Goal: Task Accomplishment & Management: Manage account settings

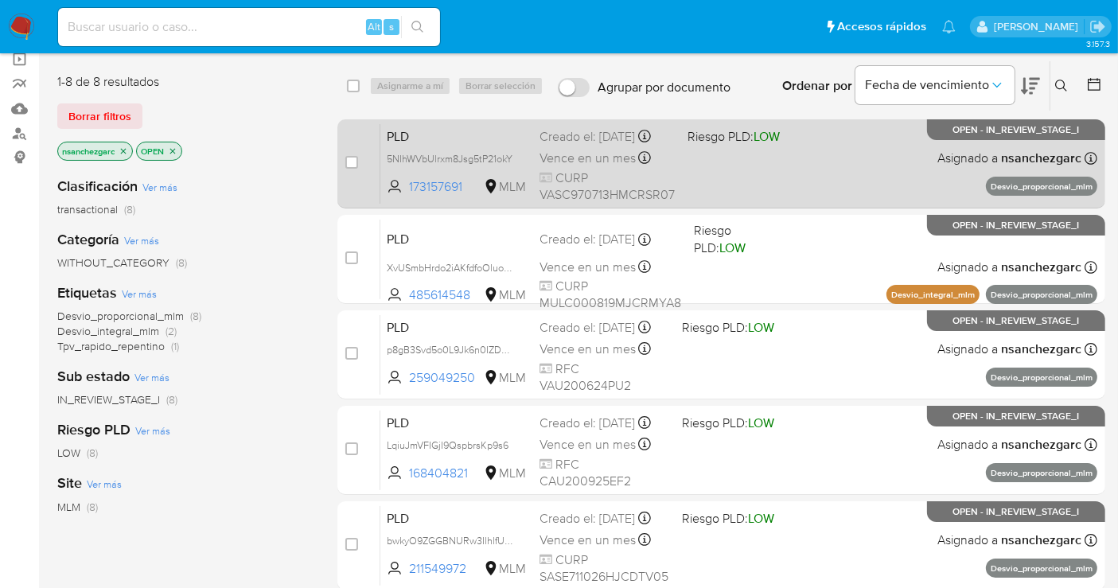
scroll to position [177, 0]
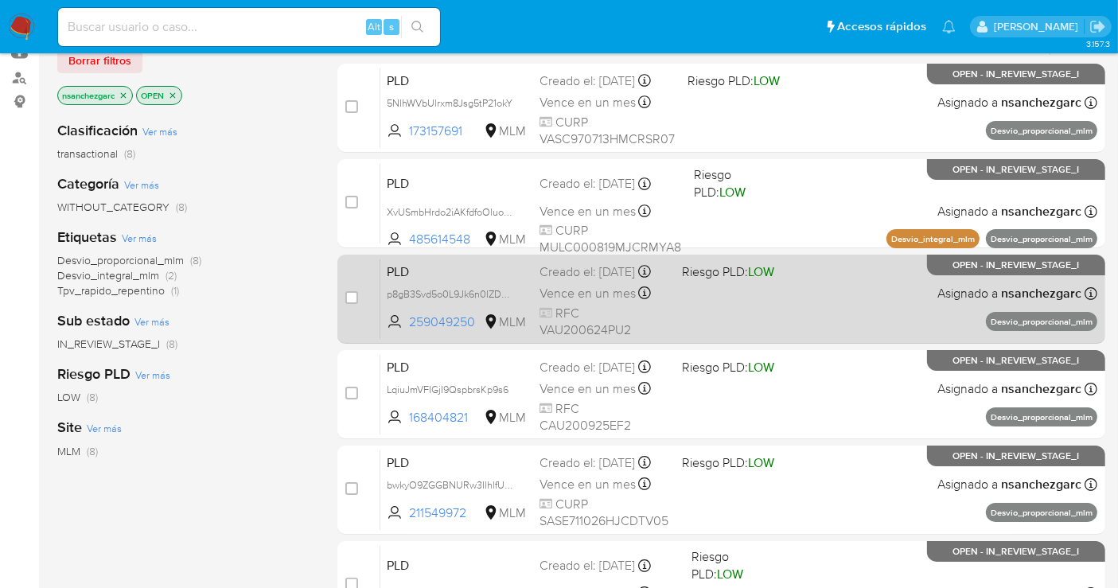
click at [561, 297] on span "Vence en un mes" at bounding box center [587, 293] width 96 height 17
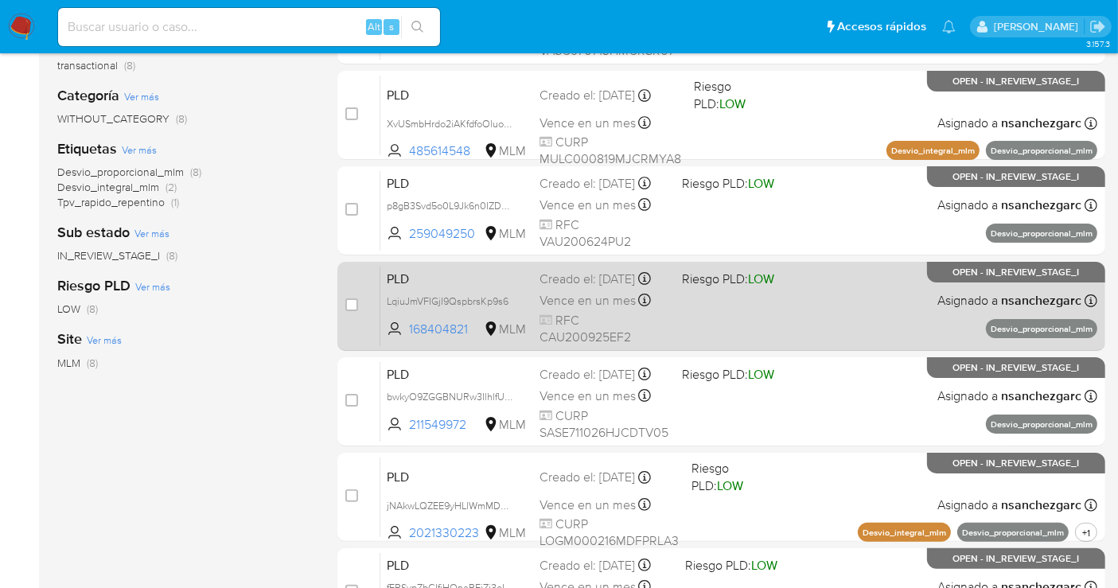
scroll to position [353, 0]
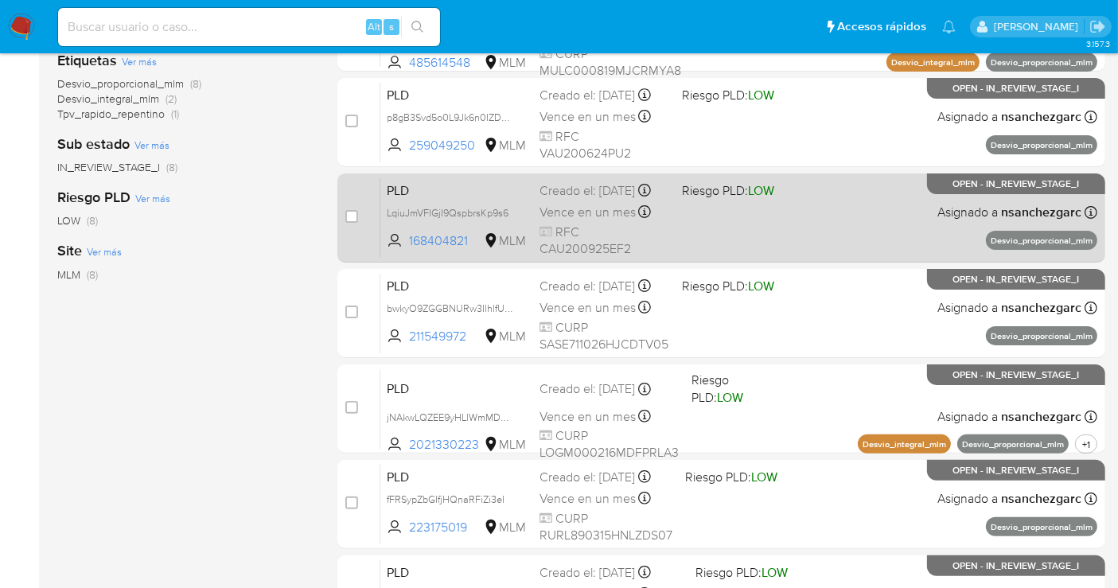
click at [571, 221] on span "Vence en un mes" at bounding box center [587, 212] width 96 height 17
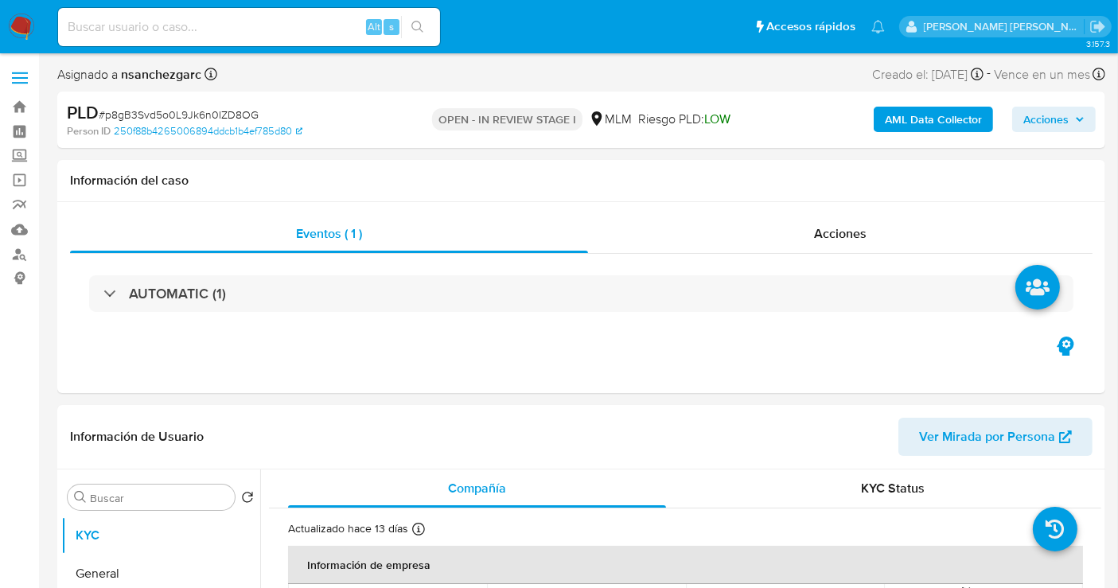
select select "10"
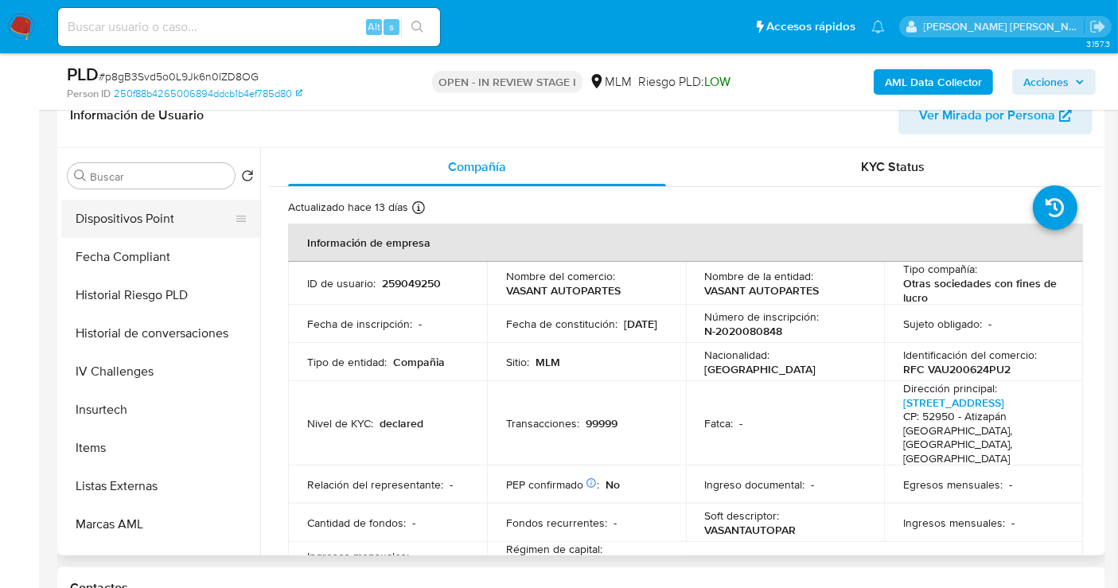
scroll to position [671, 0]
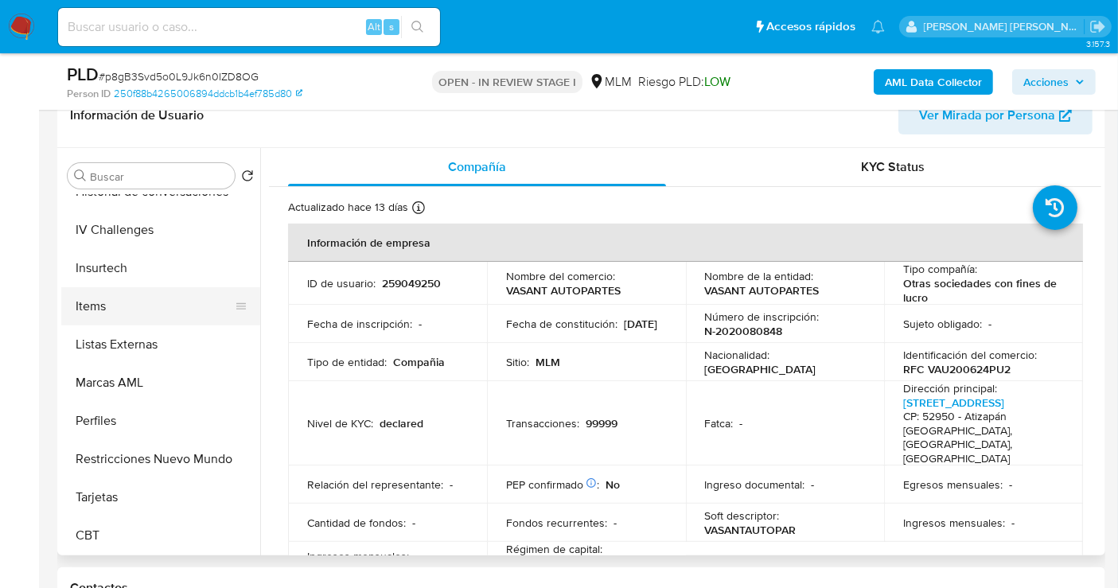
click at [86, 311] on button "Items" at bounding box center [154, 306] width 186 height 38
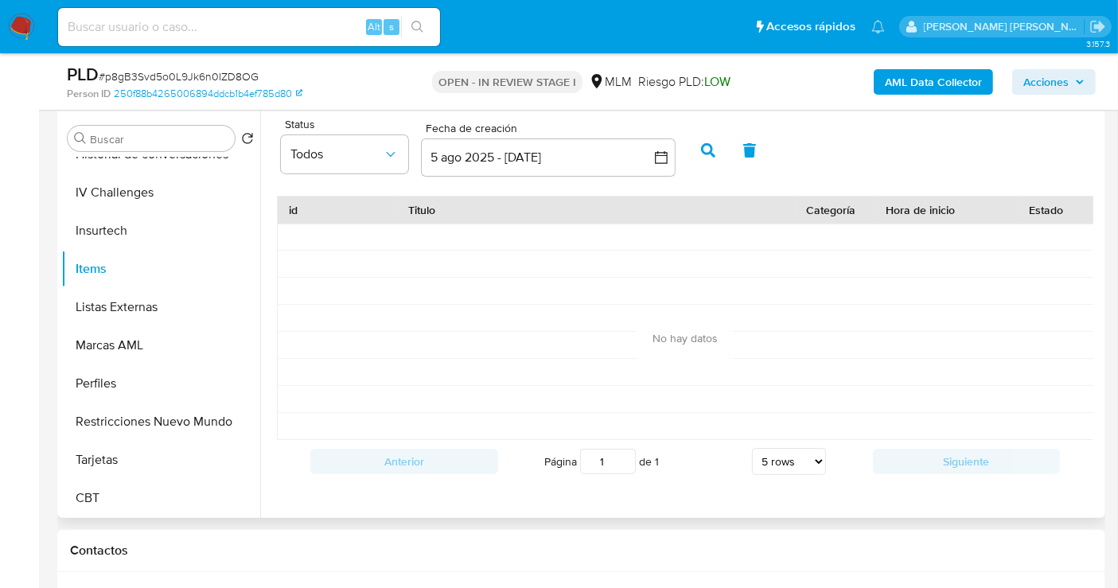
scroll to position [265, 0]
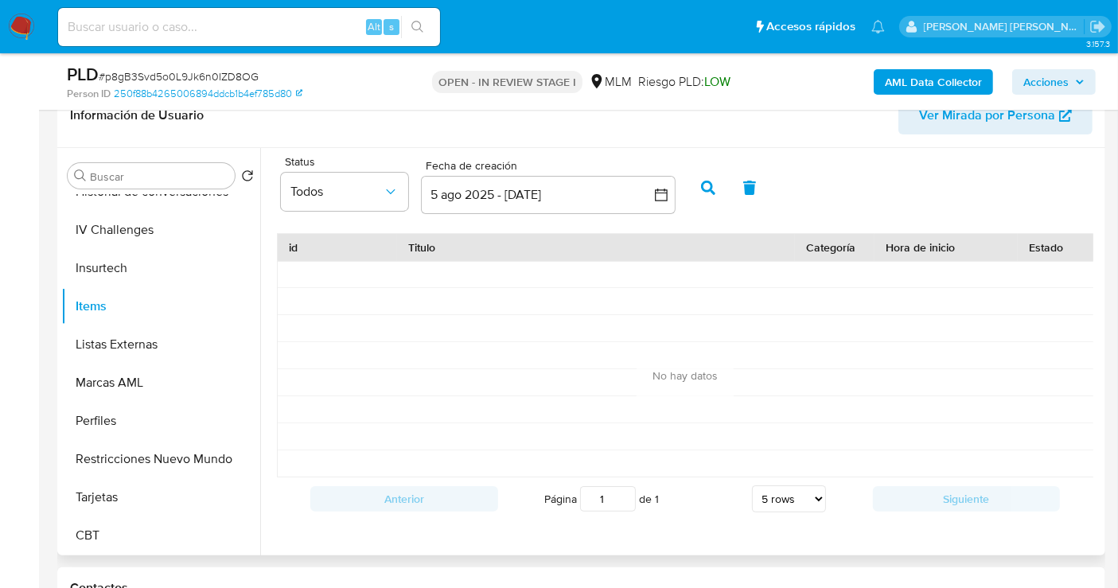
click at [973, 122] on span "Ver Mirada por Persona" at bounding box center [987, 115] width 136 height 38
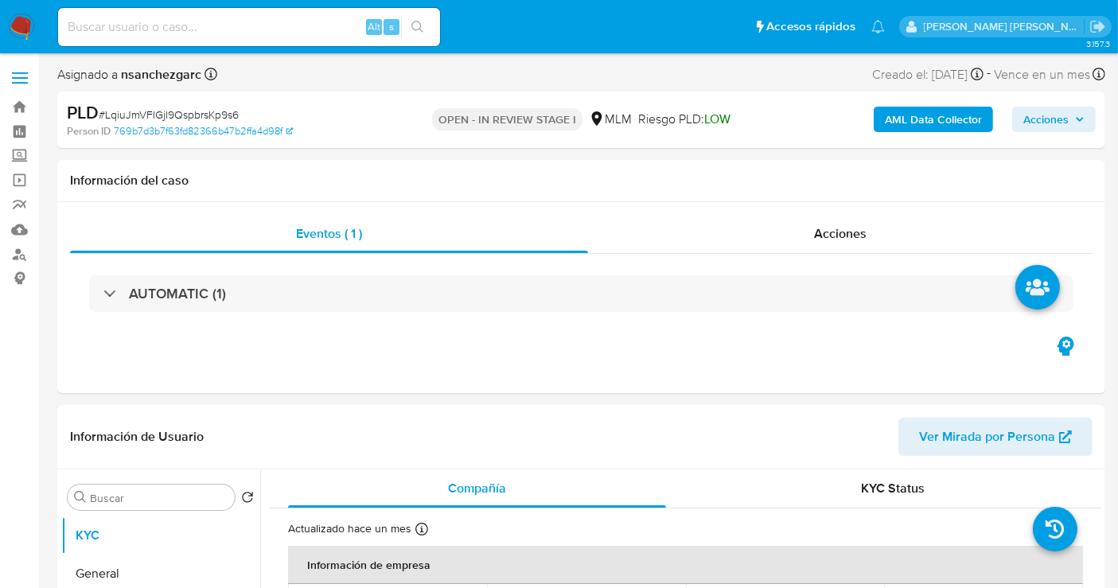
select select "10"
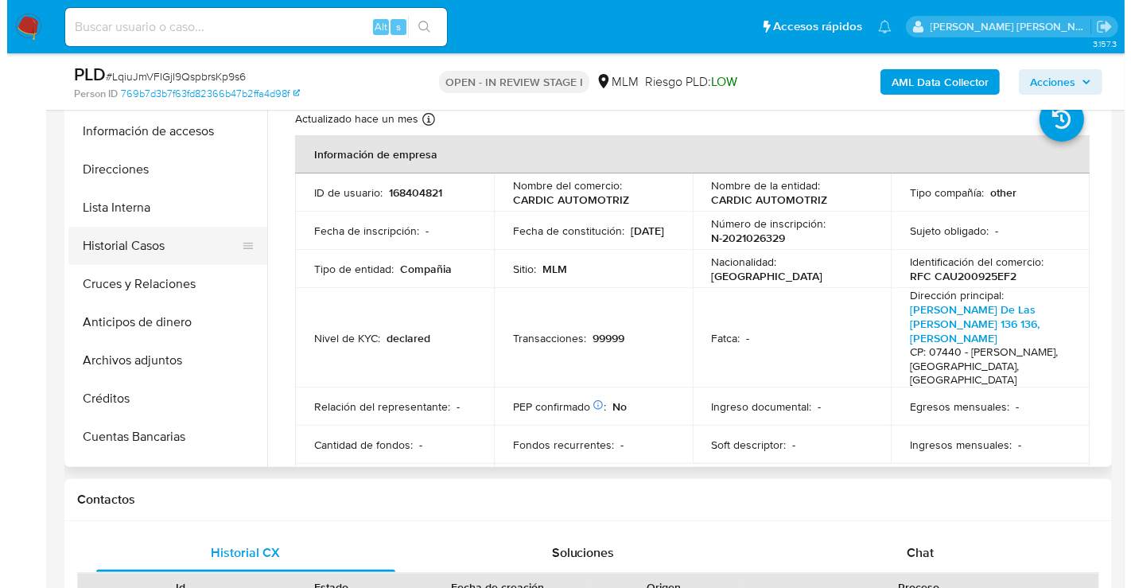
scroll to position [177, 0]
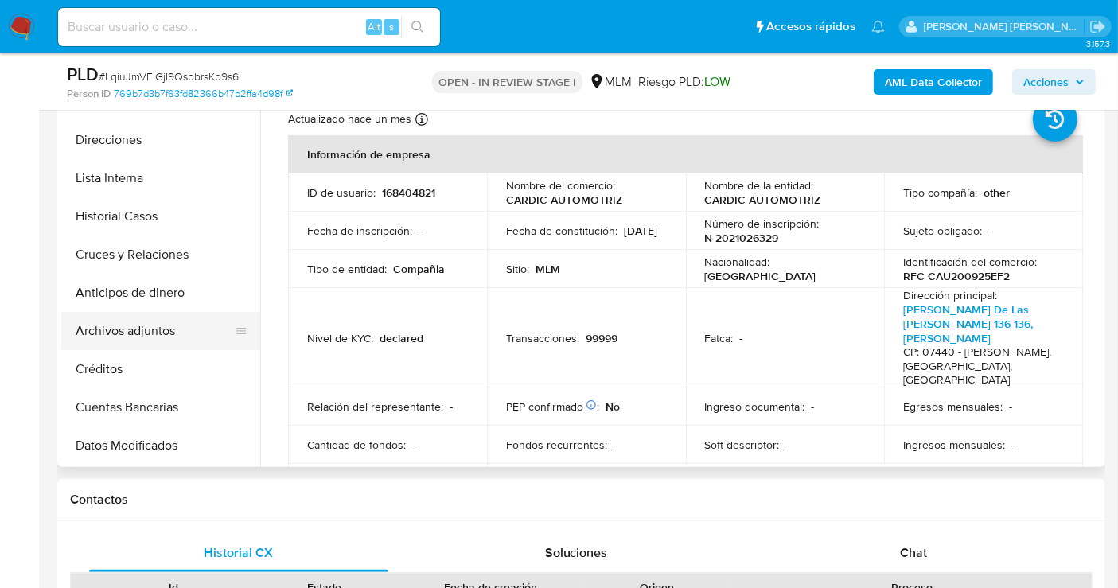
click at [120, 324] on button "Archivos adjuntos" at bounding box center [154, 331] width 186 height 38
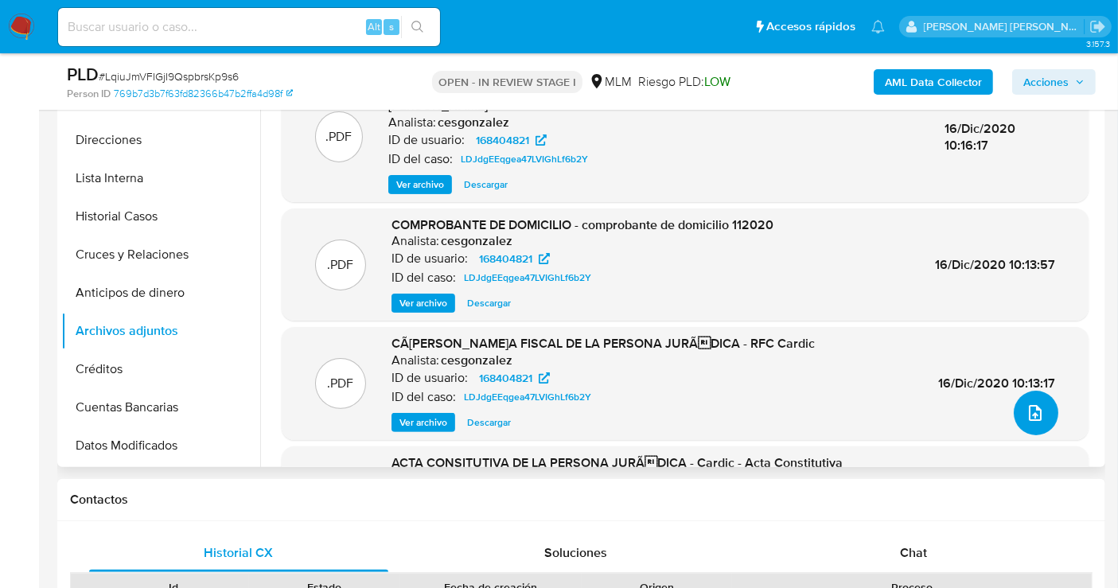
click at [1025, 404] on icon "upload-file" at bounding box center [1034, 412] width 19 height 19
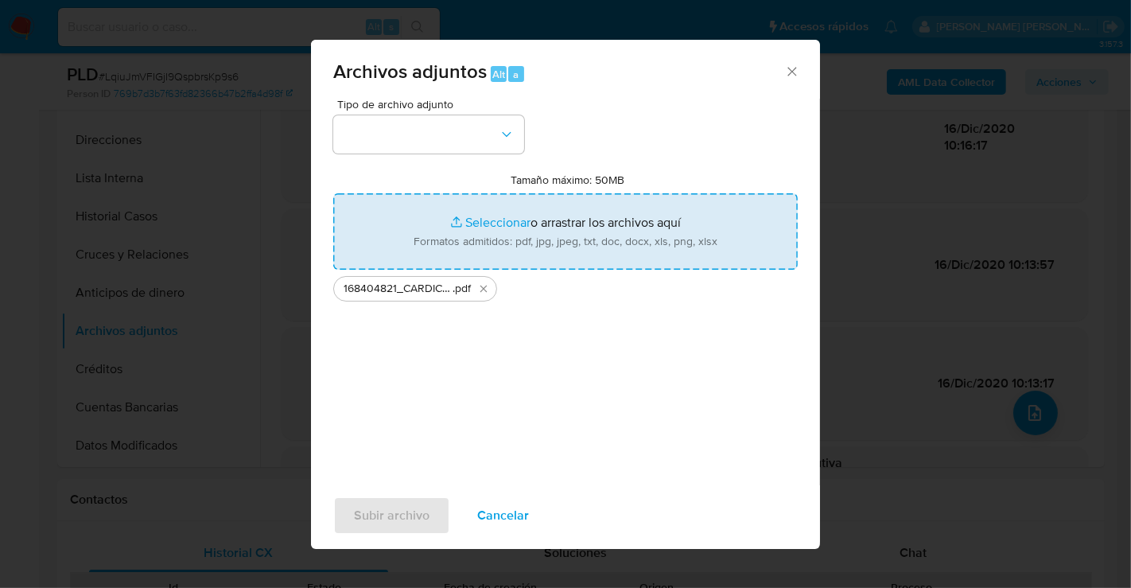
type input "C:\fakepath\168404821_CARDIC AUTOMOTRIZ_AGO25.xlsx"
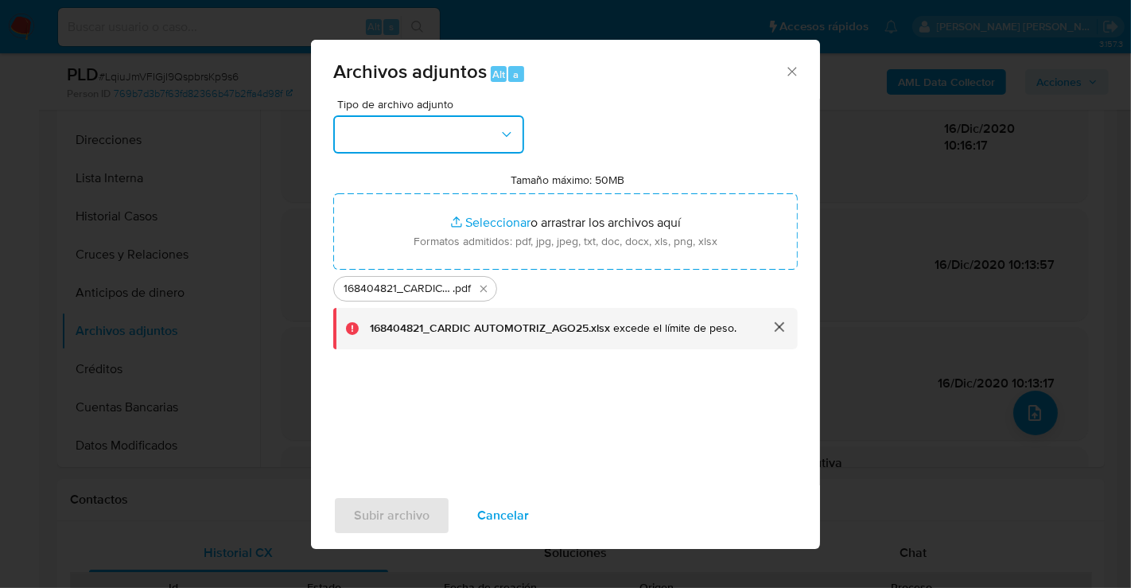
click at [397, 128] on button "button" at bounding box center [428, 134] width 191 height 38
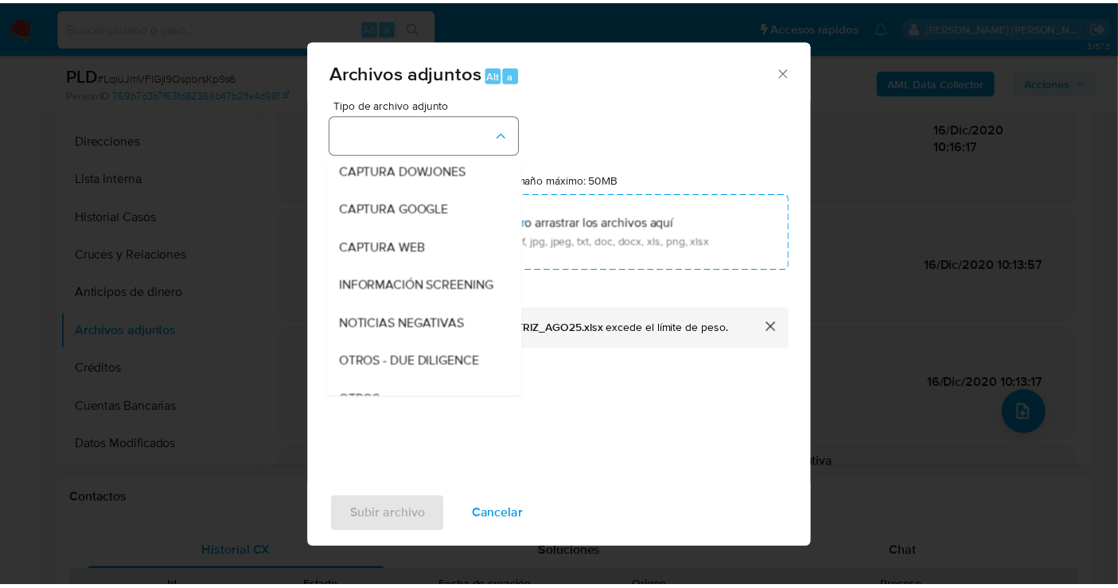
scroll to position [82, 0]
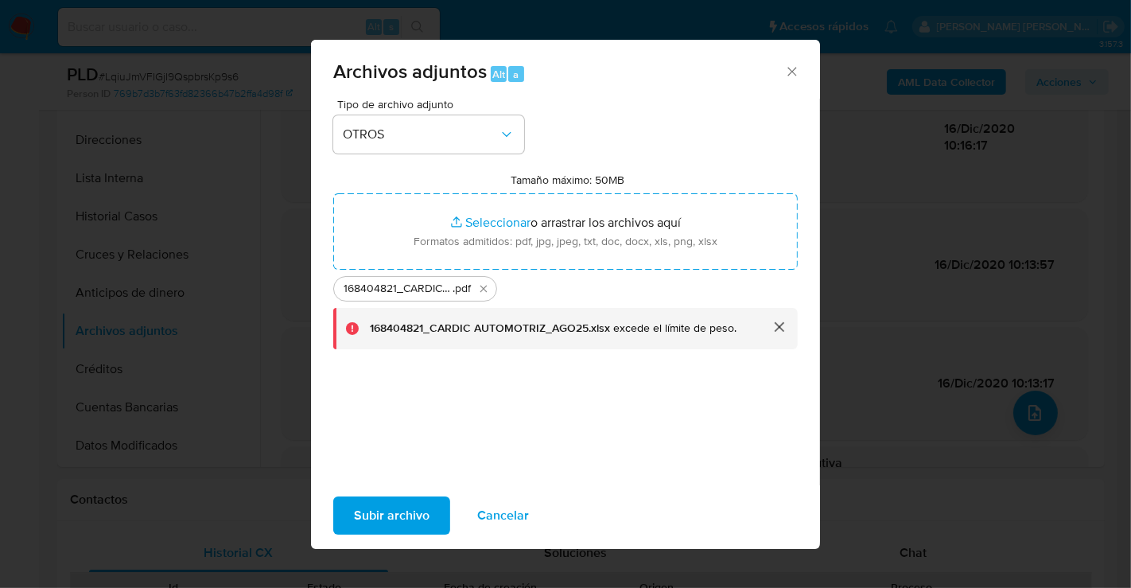
click at [390, 535] on div "Subir archivo Cancelar" at bounding box center [565, 515] width 509 height 60
click at [391, 519] on span "Subir archivo" at bounding box center [392, 515] width 76 height 35
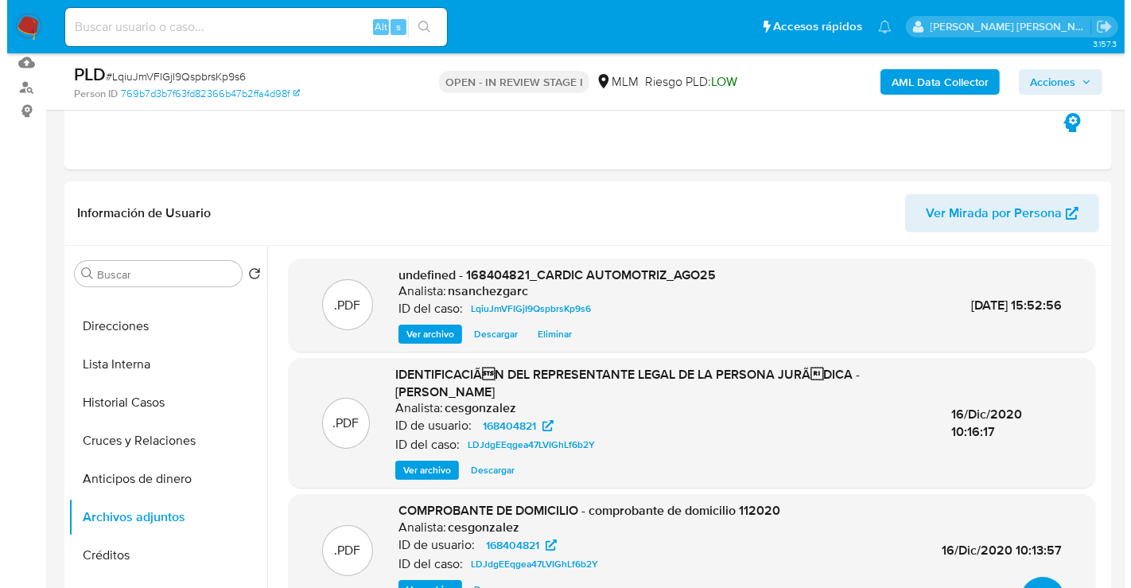
scroll to position [265, 0]
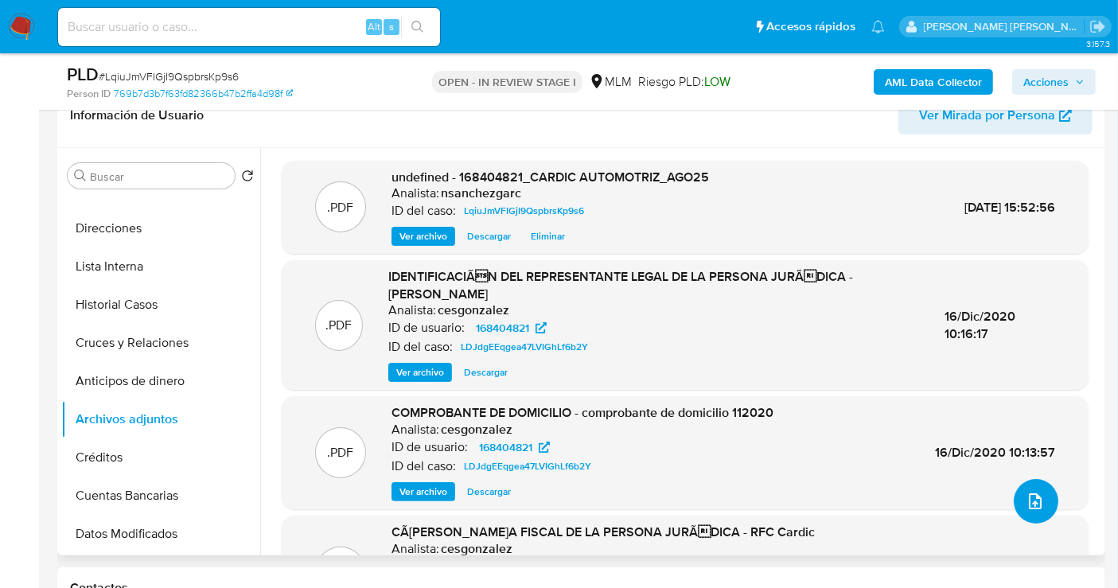
click at [1017, 501] on button "upload-file" at bounding box center [1035, 501] width 45 height 45
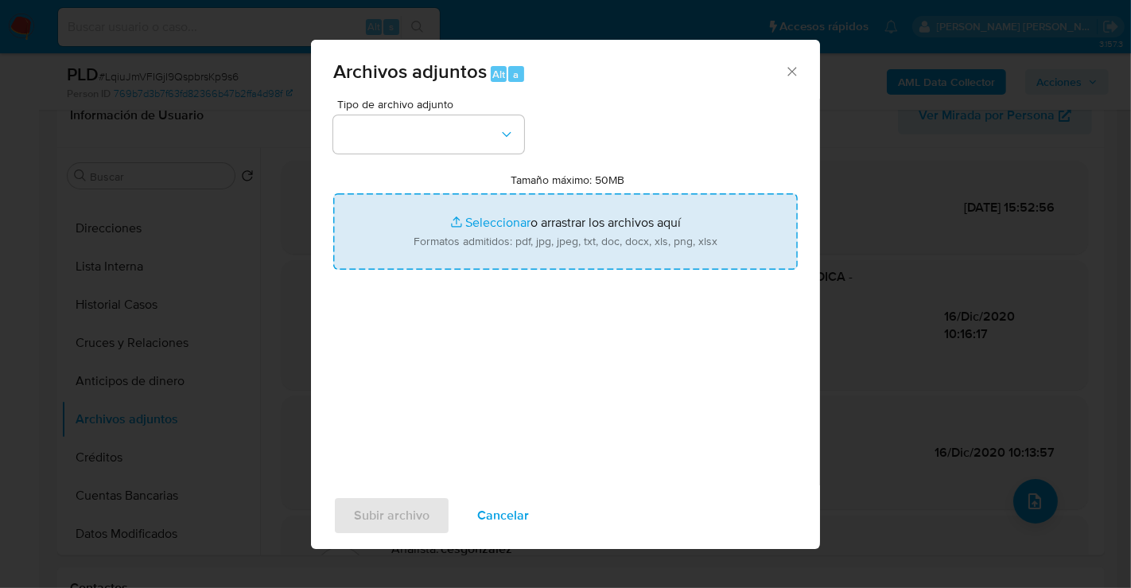
type input "C:\fakepath\168404821_CARDIC AUTOMOTRIZ_AGO25.xlsx"
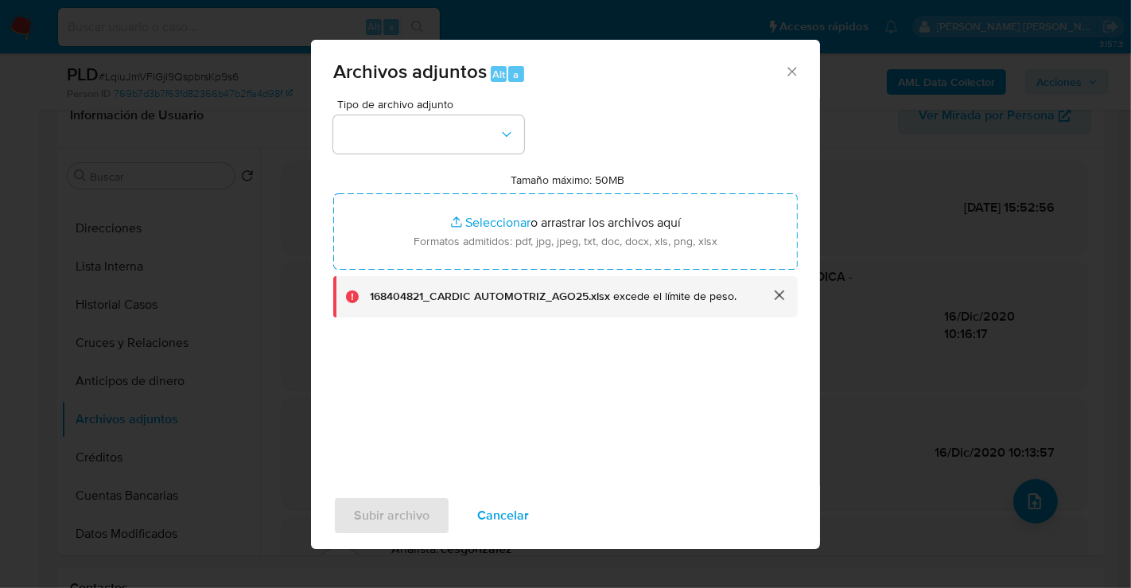
click at [772, 297] on button "cerrar" at bounding box center [779, 295] width 38 height 38
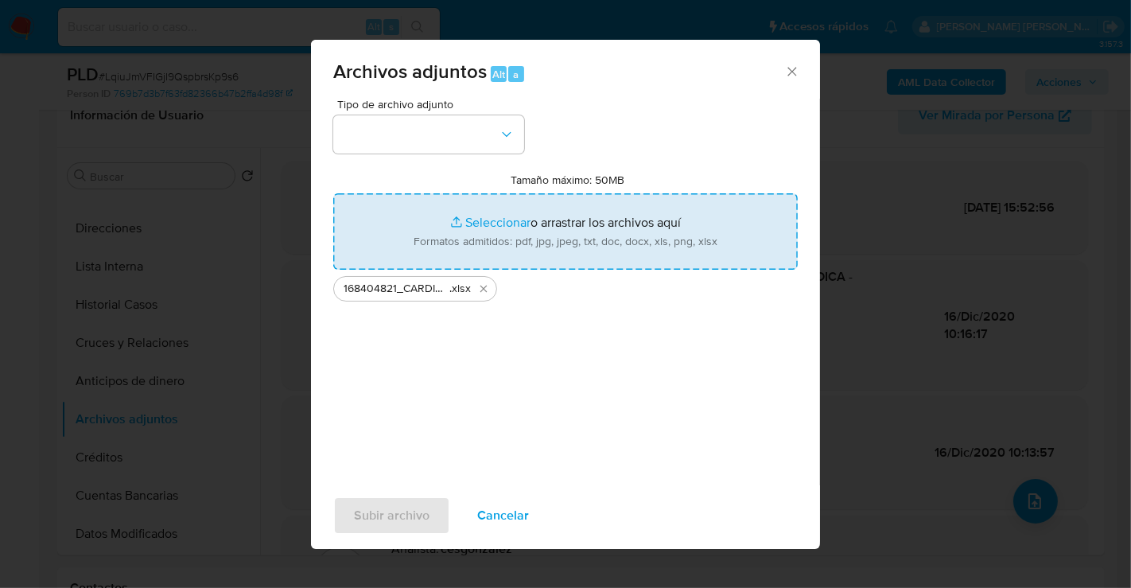
type input "C:\fakepath\168404821_CARDIC AUTOMOTRIZ_AGO25.xlsx"
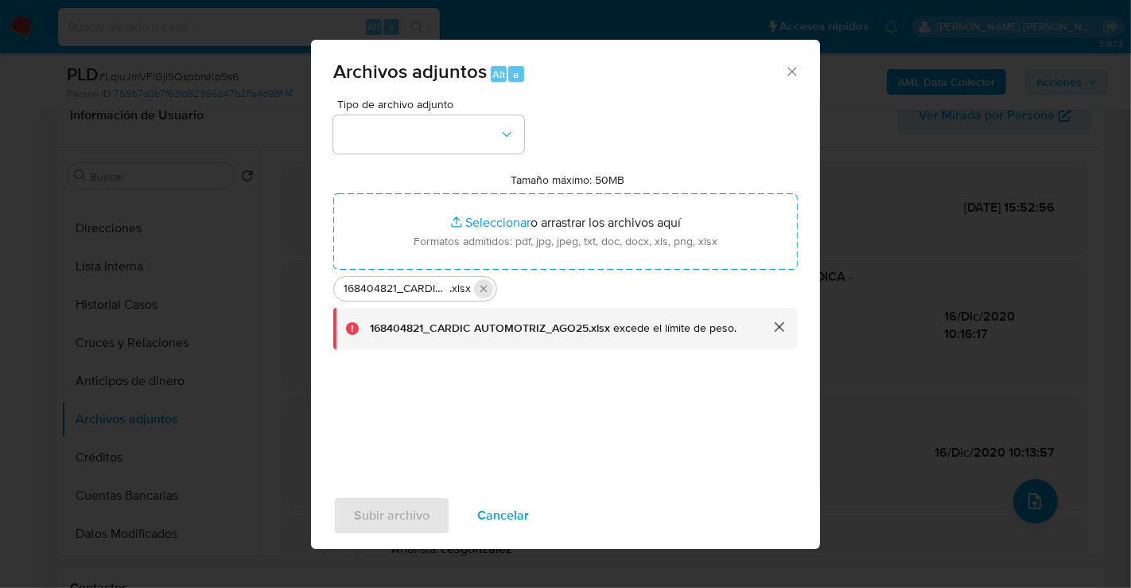
click at [484, 287] on icon "Eliminar 168404821_CARDIC AUTOMOTRIZ_AGO25_2.xlsx" at bounding box center [483, 289] width 7 height 7
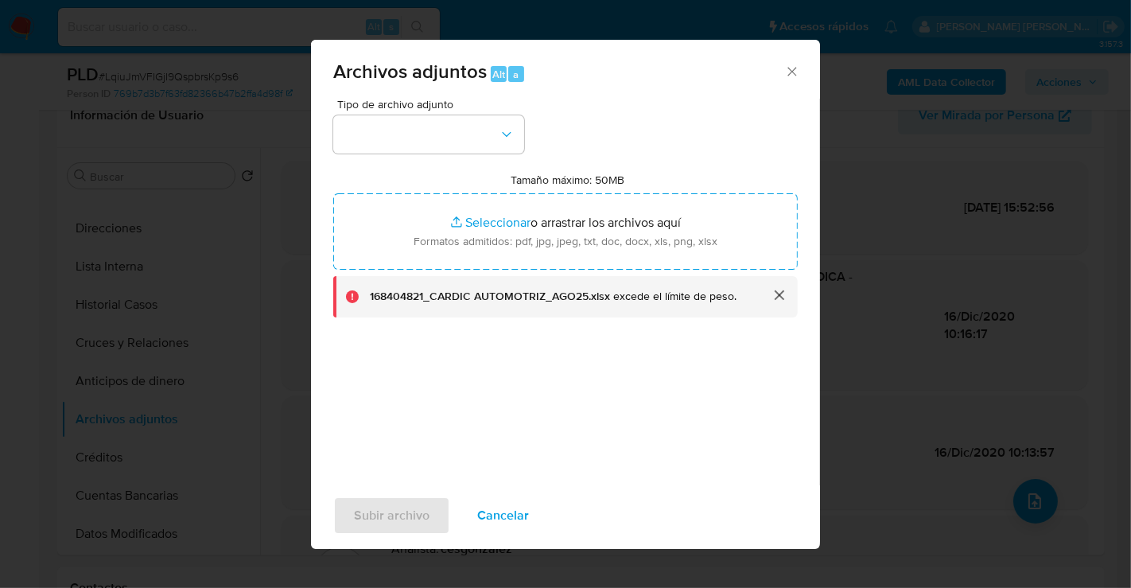
click at [777, 294] on button "cerrar" at bounding box center [779, 295] width 38 height 38
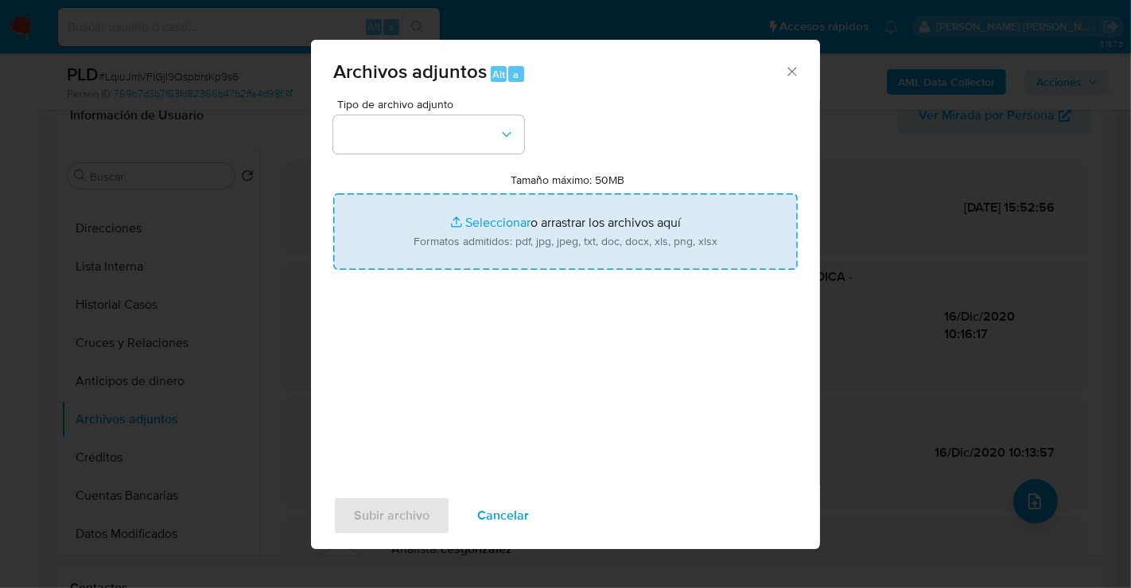
type input "C:\fakepath\168404821_CARDIC AUTOMOTRIZ_AGO25.xlsx"
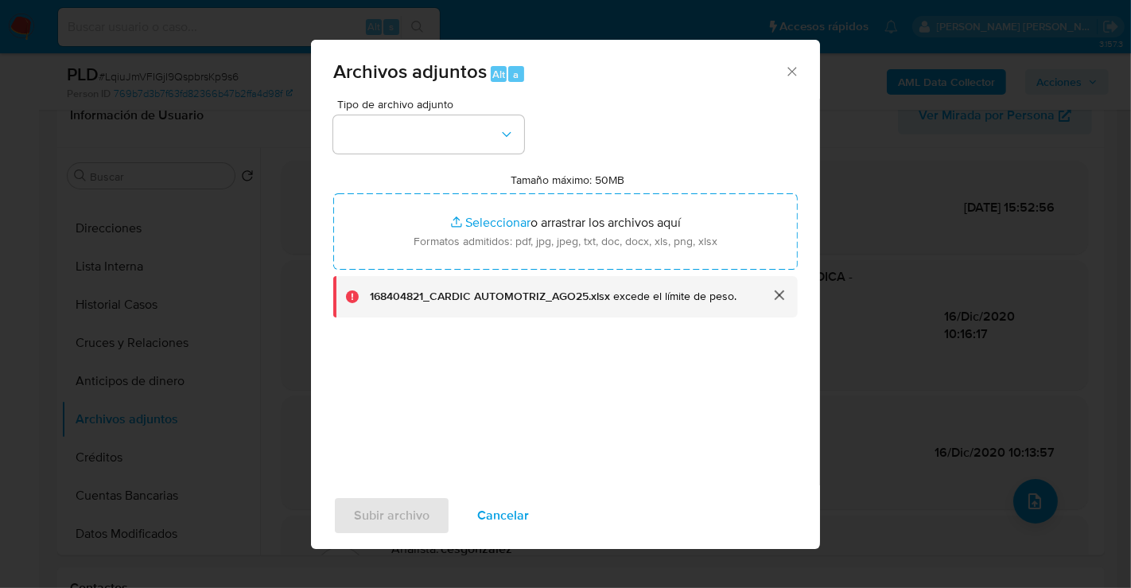
click at [781, 287] on button "cerrar" at bounding box center [779, 295] width 38 height 38
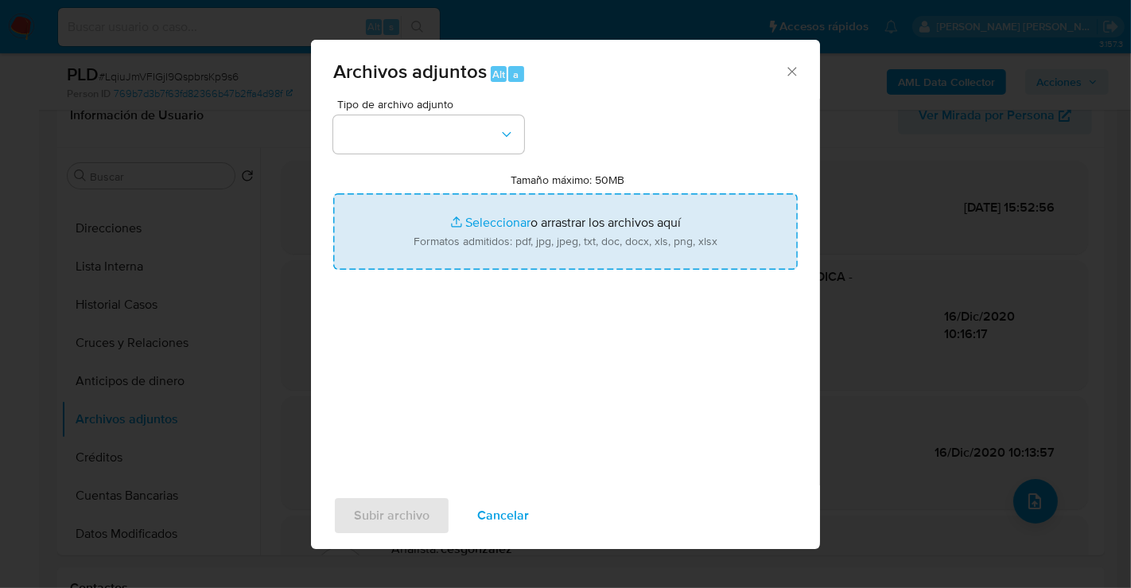
type input "C:\fakepath\168404821_CARDIC AUTOMOTRIZ_AGO25.xlsx"
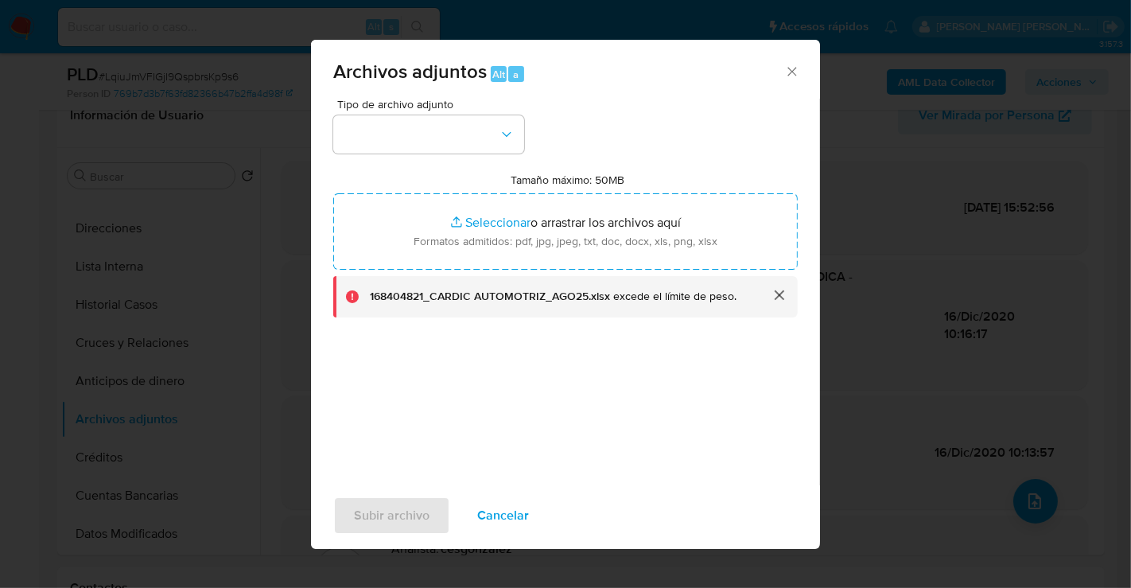
click at [776, 289] on button "cerrar" at bounding box center [779, 295] width 38 height 38
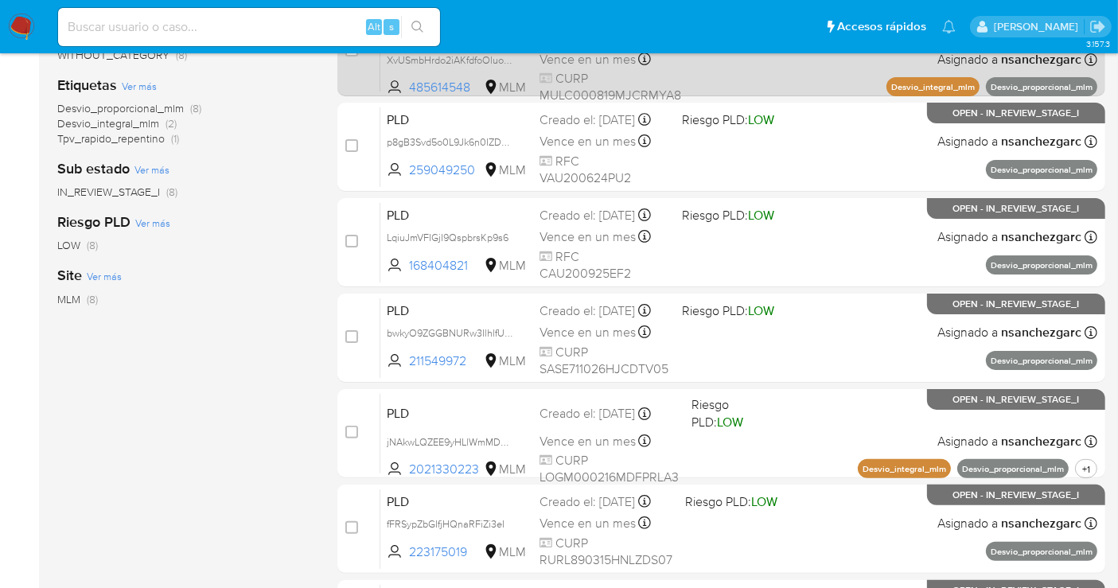
scroll to position [353, 0]
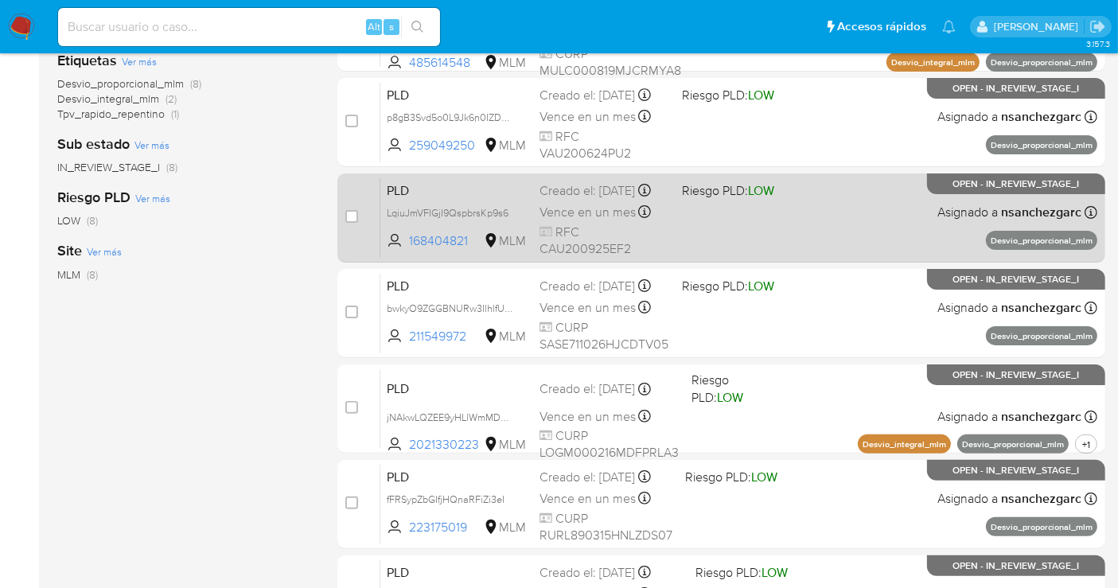
click at [556, 221] on span "Vence en un mes" at bounding box center [587, 212] width 96 height 17
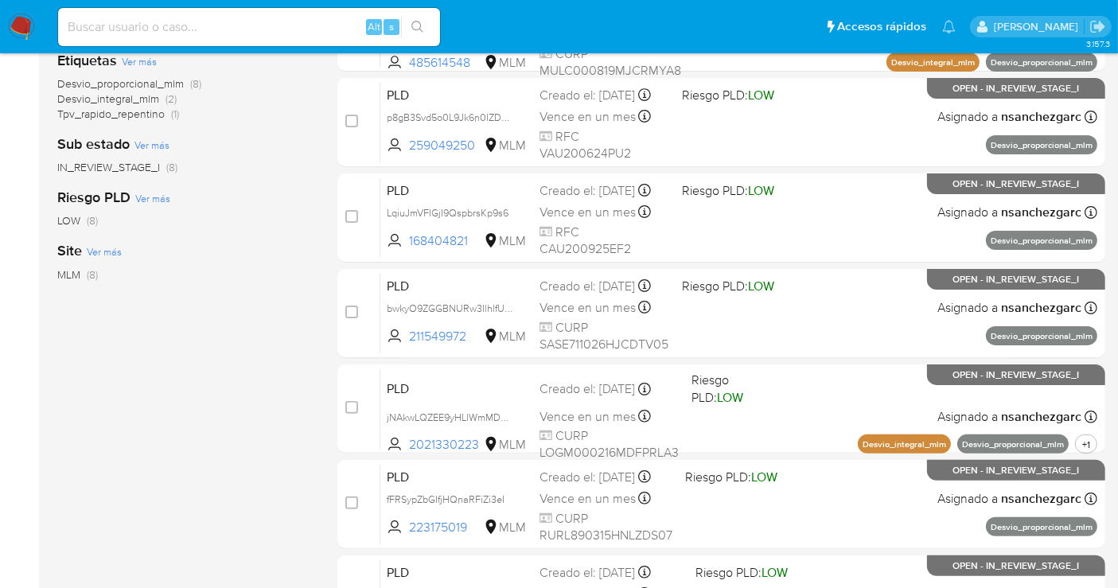
click at [18, 33] on img at bounding box center [21, 27] width 27 height 27
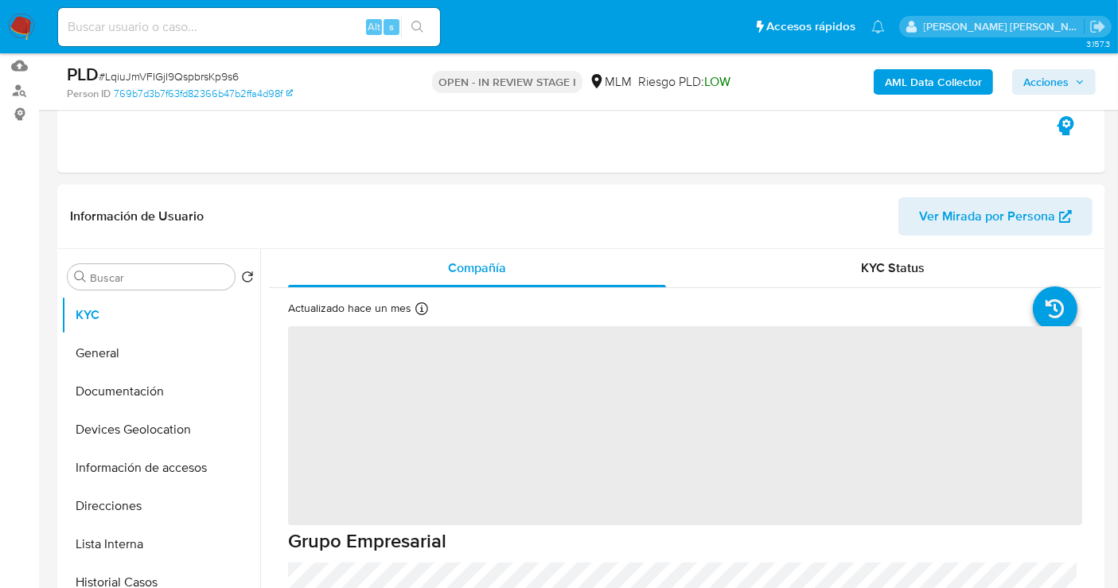
scroll to position [265, 0]
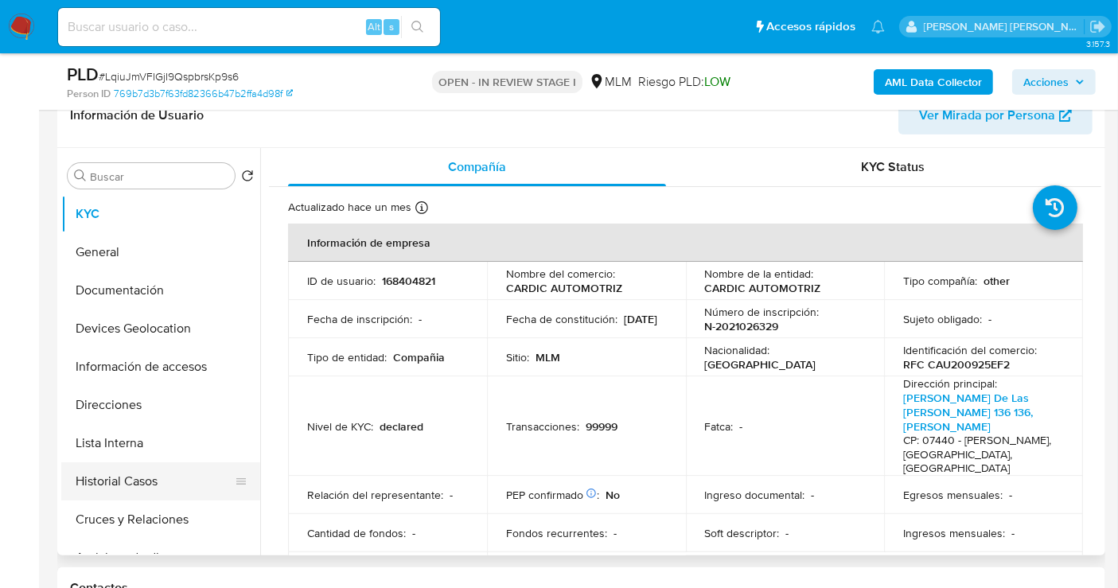
select select "10"
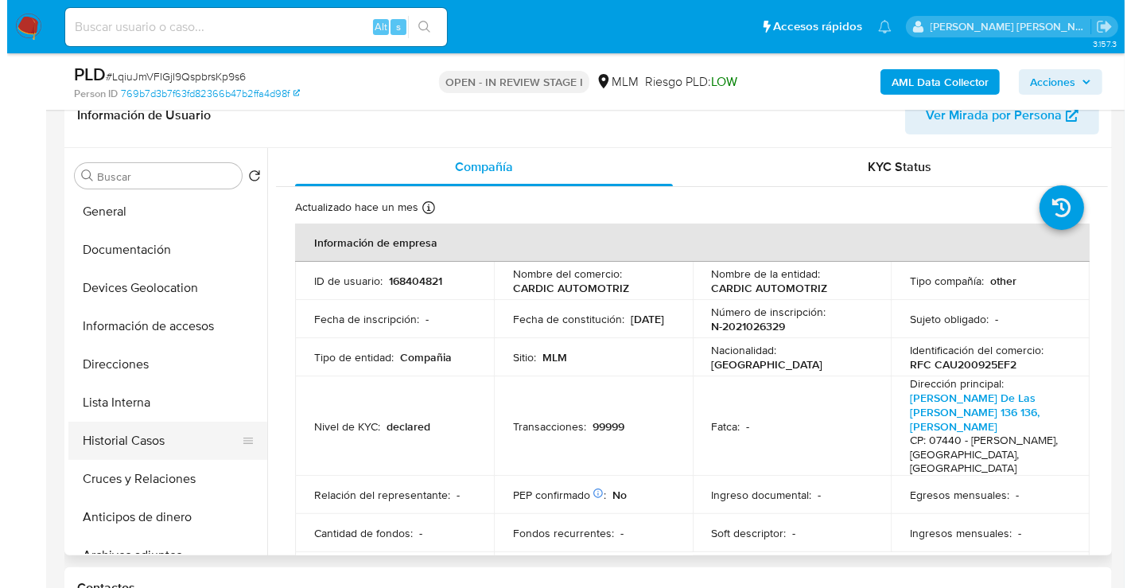
scroll to position [177, 0]
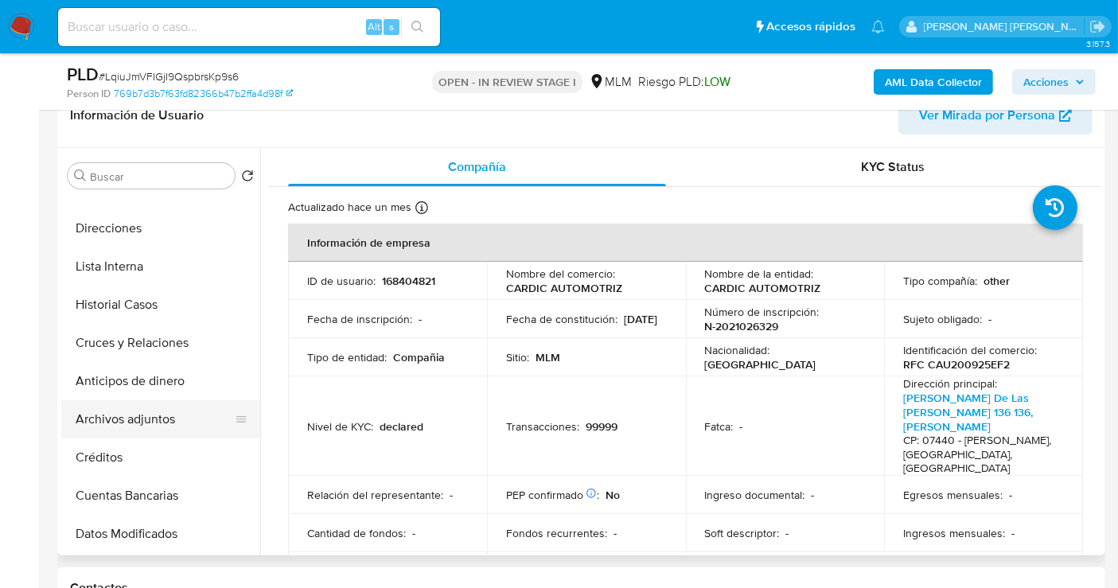
click at [167, 410] on button "Archivos adjuntos" at bounding box center [154, 419] width 186 height 38
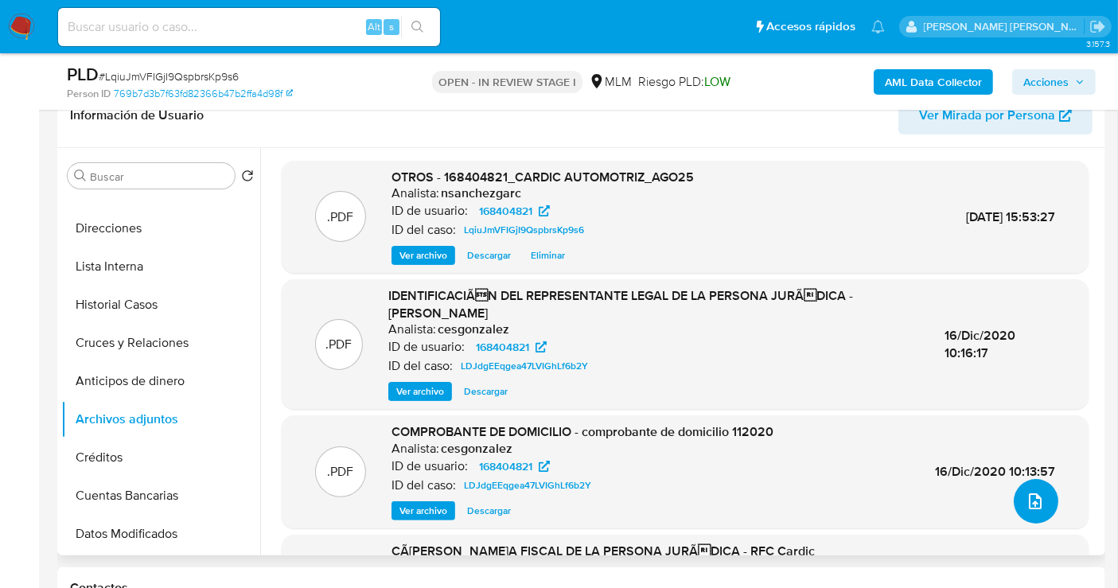
click at [1027, 492] on icon "upload-file" at bounding box center [1034, 501] width 19 height 19
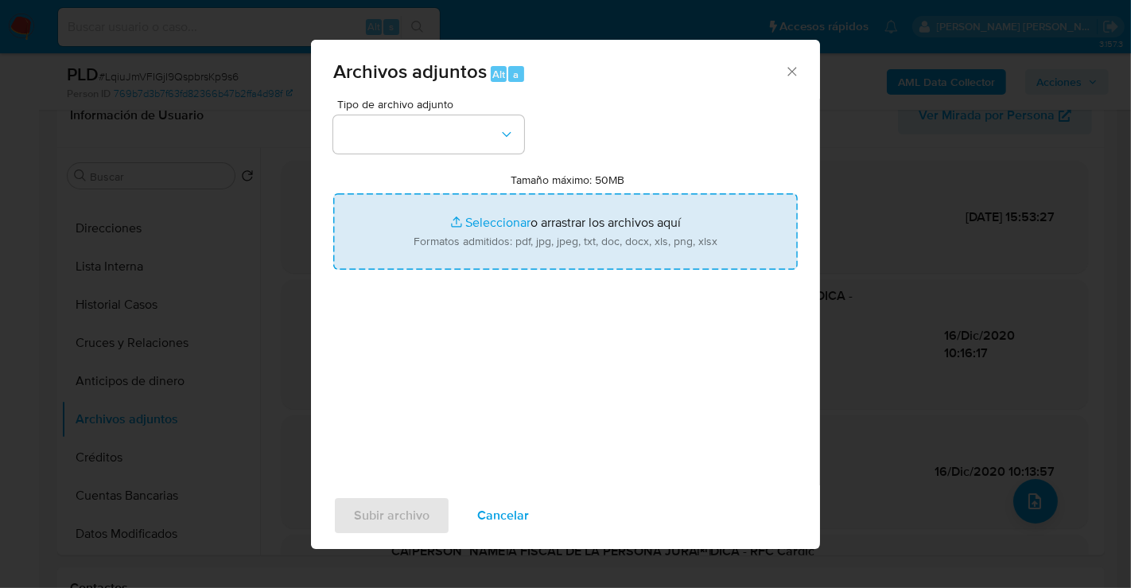
type input "C:\fakepath\168404821_CARDIC AUTOMOTRIZ_AGO25.xlsx"
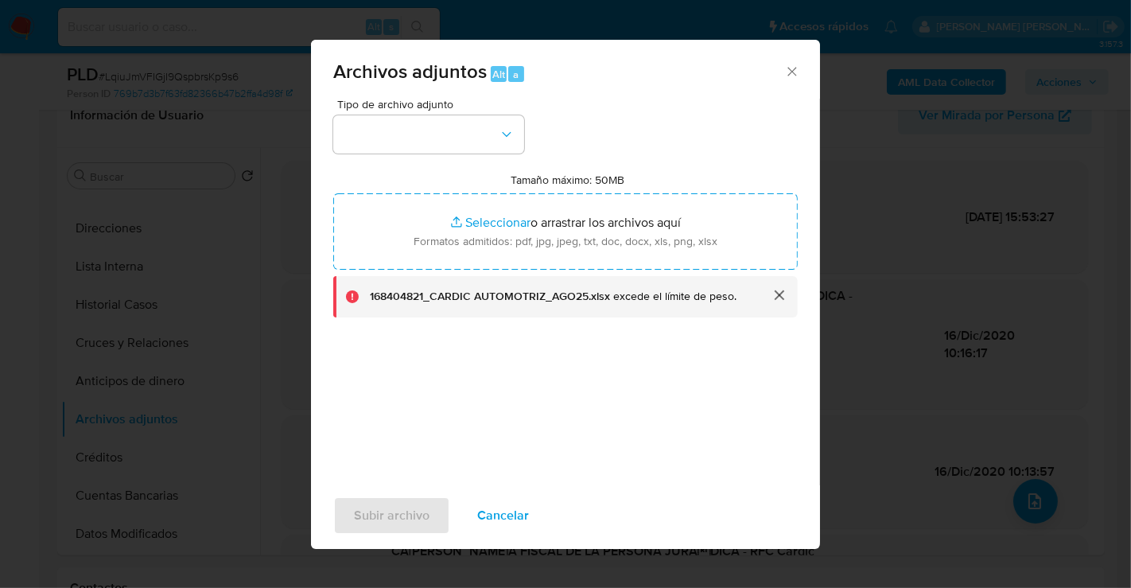
click at [776, 301] on button "cerrar" at bounding box center [779, 295] width 38 height 38
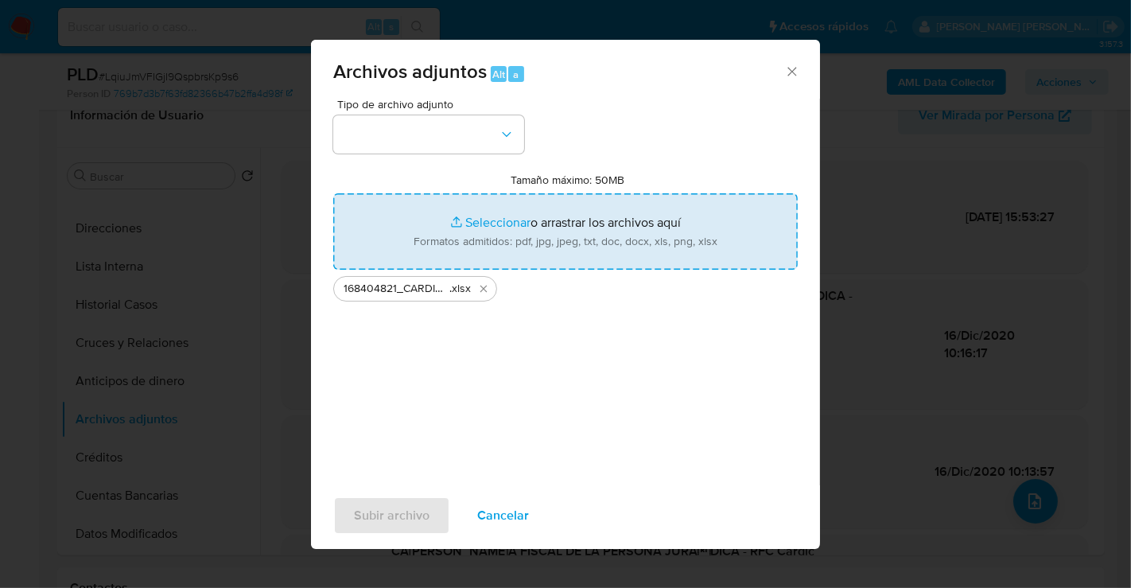
type input "C:\fakepath\168404821_CARDIC AUTOMOTRIZ_AGO25_2.xlsx"
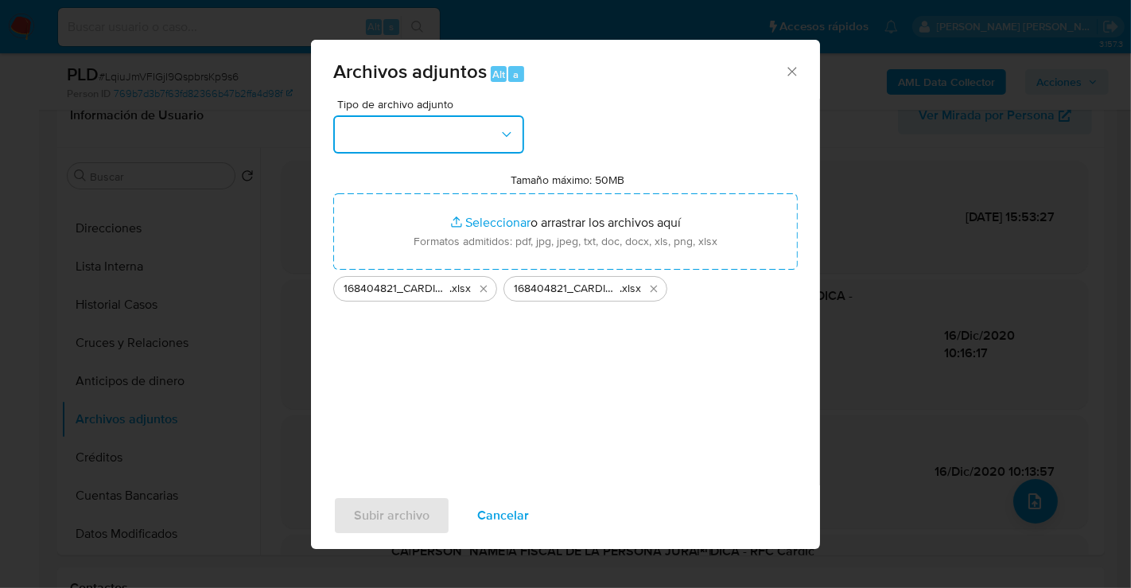
click at [412, 141] on button "button" at bounding box center [428, 134] width 191 height 38
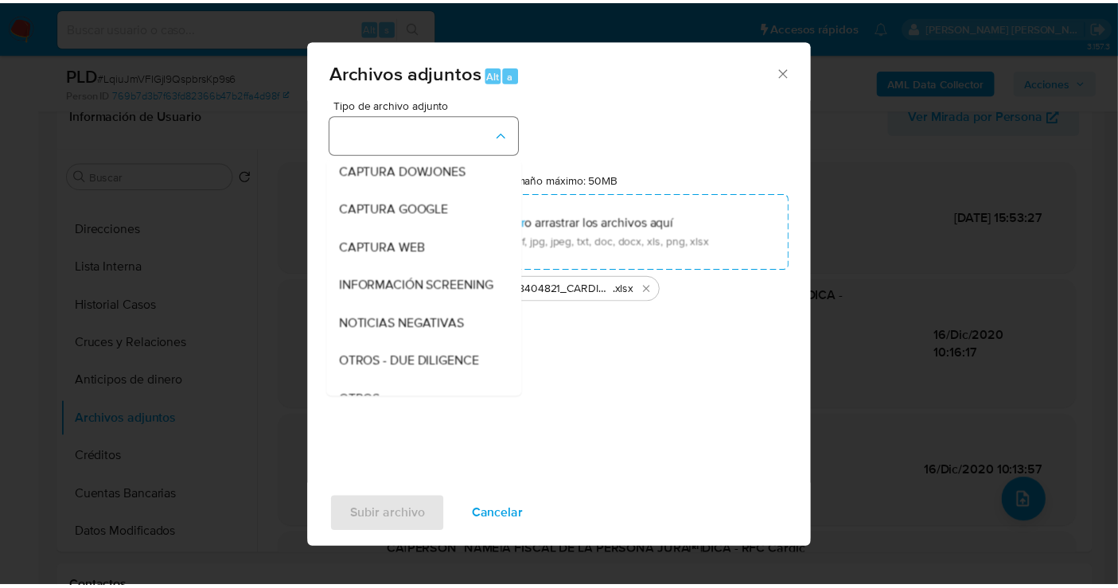
scroll to position [82, 0]
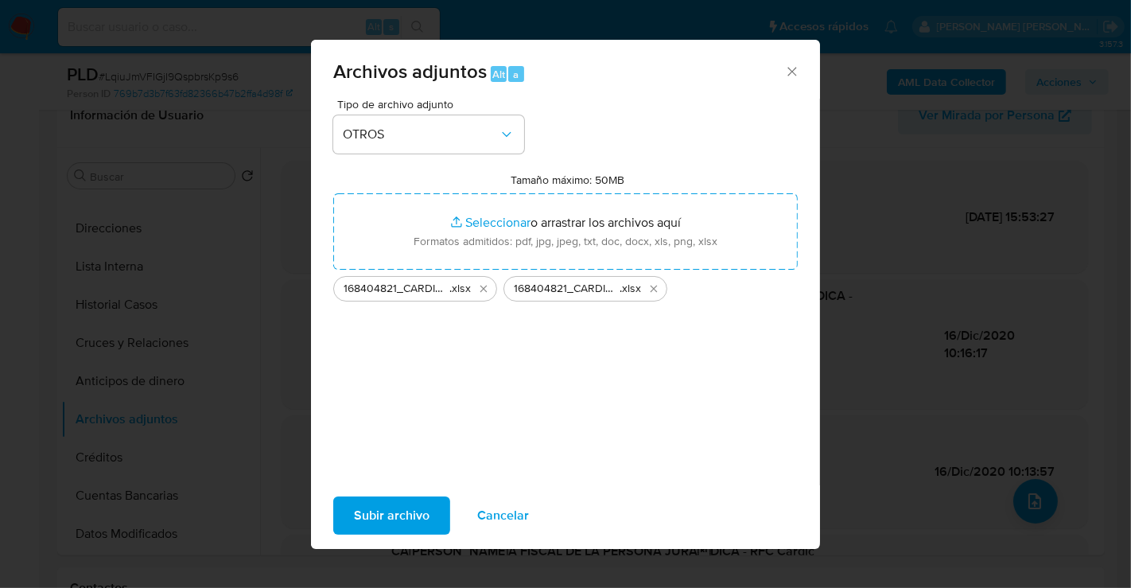
click at [411, 503] on span "Subir archivo" at bounding box center [392, 515] width 76 height 35
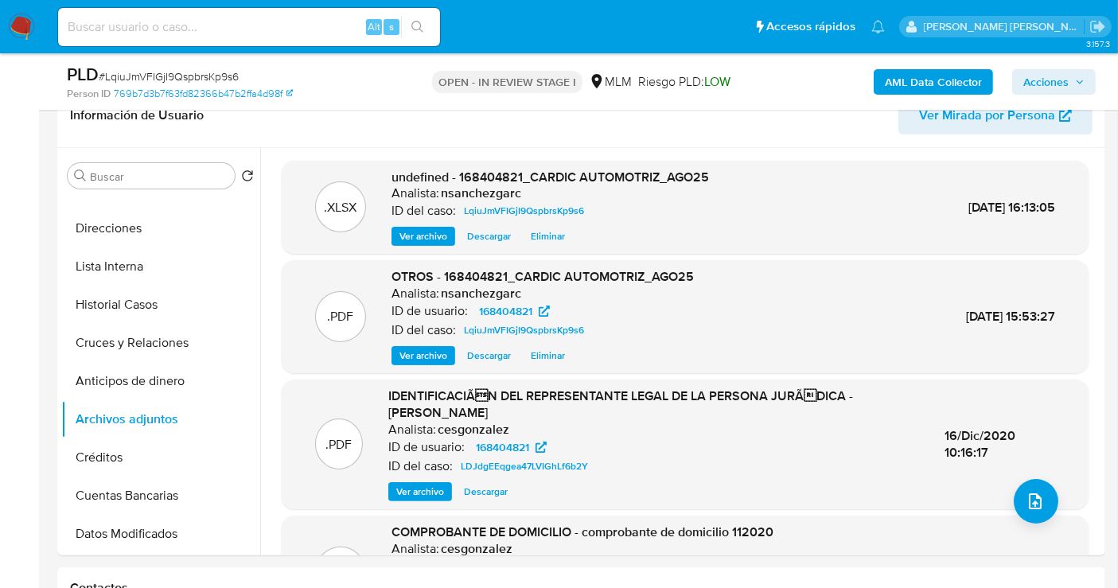
click at [1055, 81] on span "Acciones" at bounding box center [1045, 81] width 45 height 25
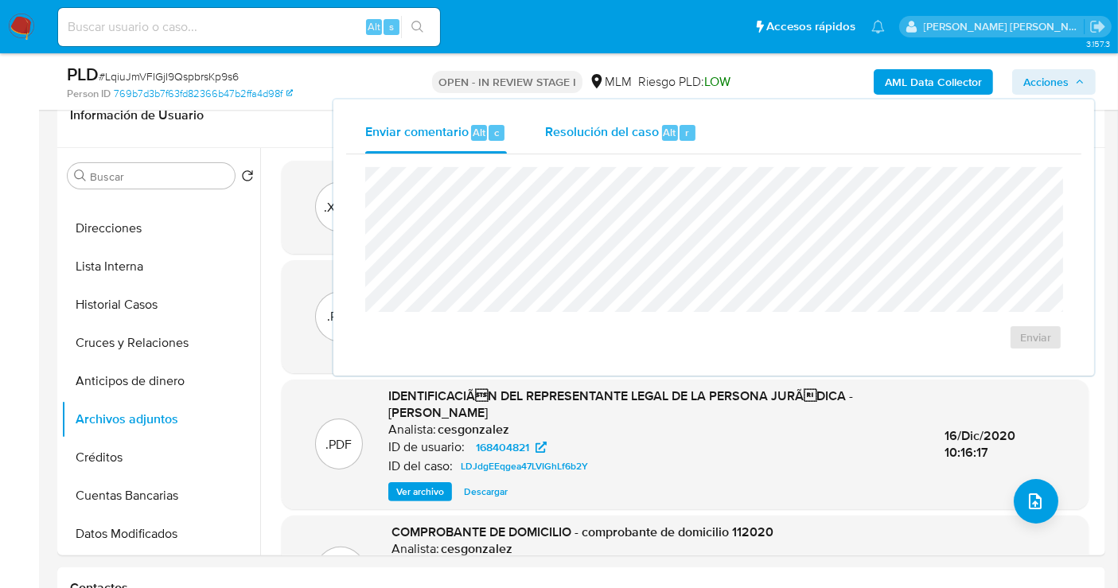
click at [568, 139] on span "Resolución del caso" at bounding box center [602, 131] width 114 height 18
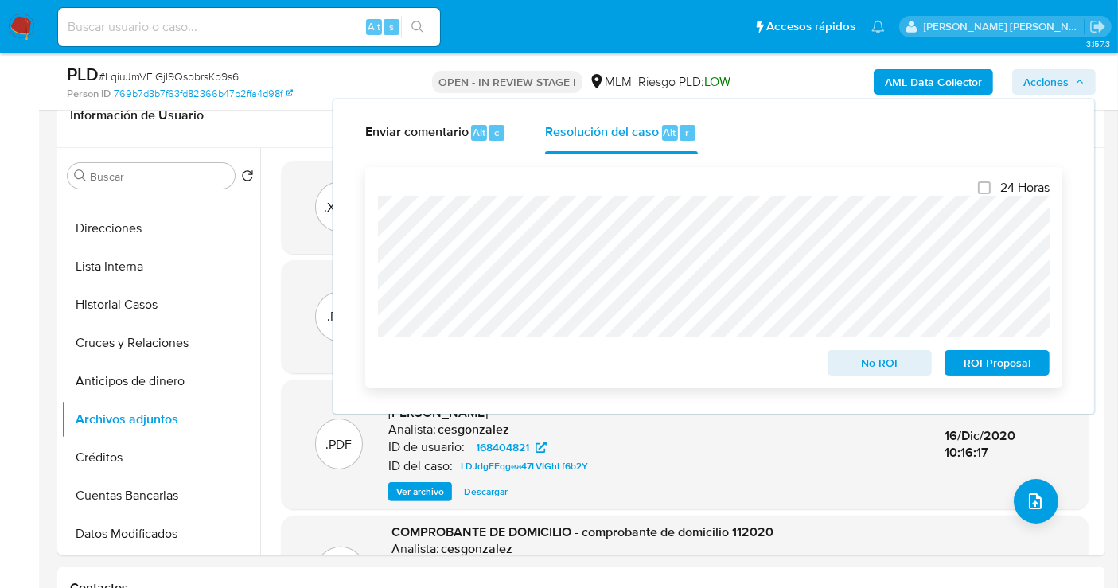
click at [859, 367] on span "No ROI" at bounding box center [879, 363] width 83 height 22
click at [859, 367] on div "No ROI" at bounding box center [880, 360] width 118 height 32
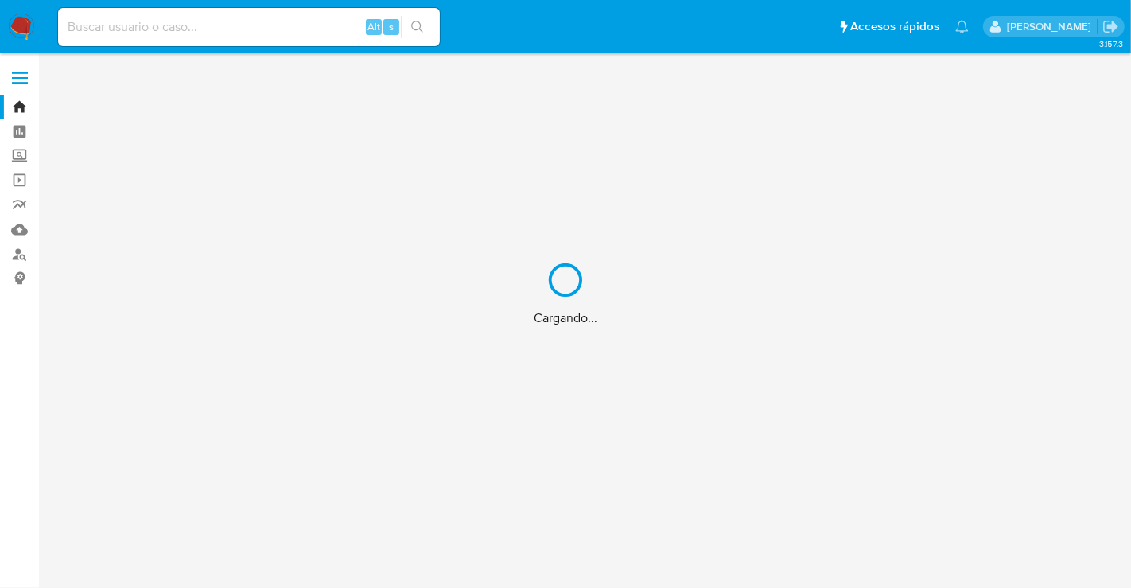
click at [163, 35] on div "Cargando..." at bounding box center [565, 294] width 1131 height 588
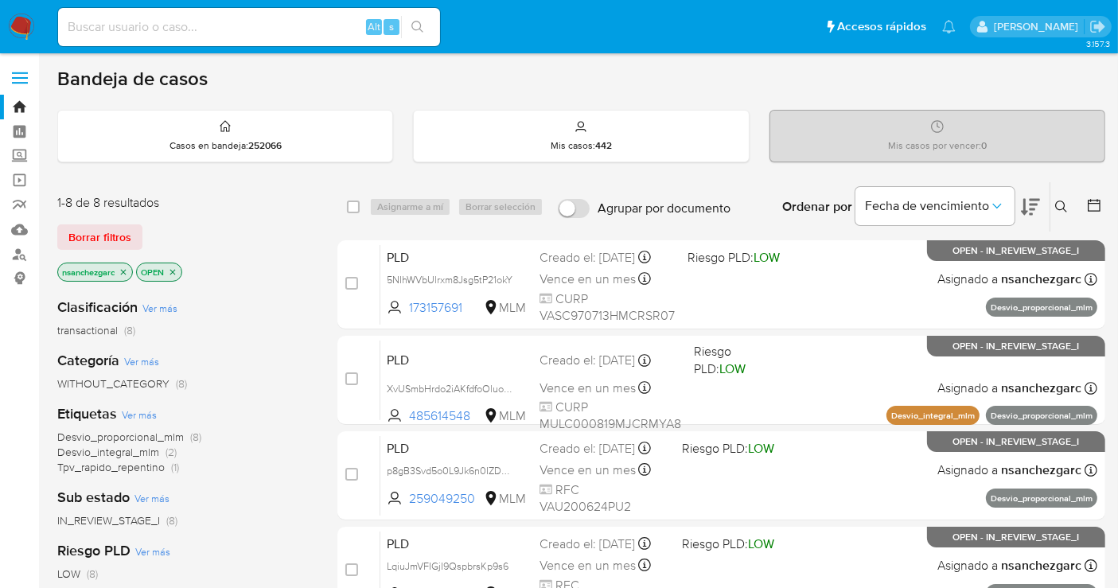
click at [119, 28] on input at bounding box center [249, 27] width 382 height 21
paste input "639897352"
type input "639897352"
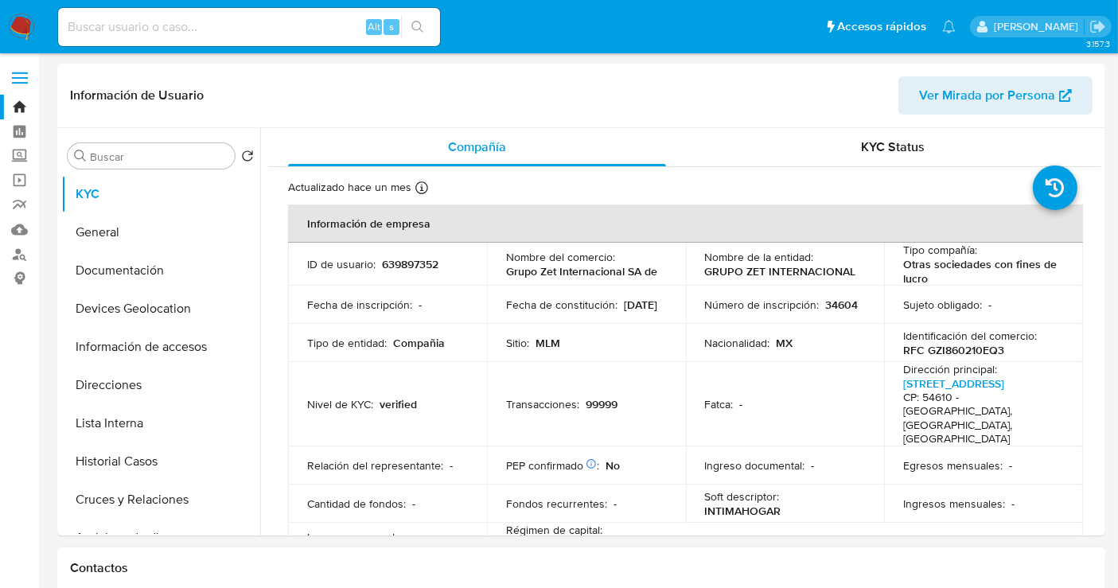
select select "10"
drag, startPoint x: 851, startPoint y: 266, endPoint x: 693, endPoint y: 278, distance: 158.7
click at [693, 278] on td "Nombre de la entidad : GRUPO ZET INTERNACIONAL" at bounding box center [785, 264] width 199 height 43
copy p "GRUPO ZET INTERNACIONAL"
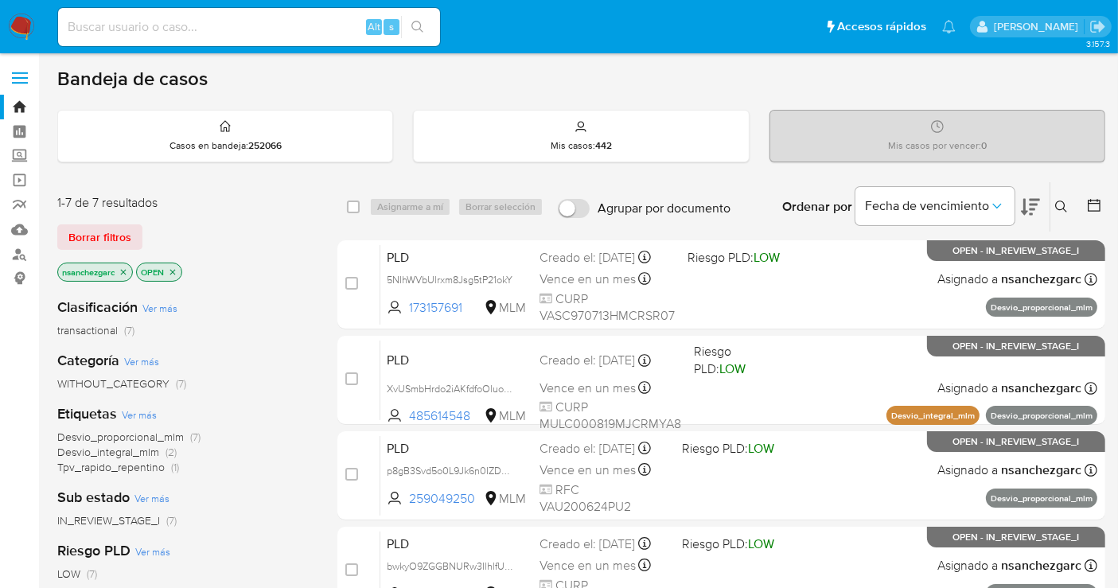
click at [1055, 205] on icon at bounding box center [1061, 206] width 13 height 13
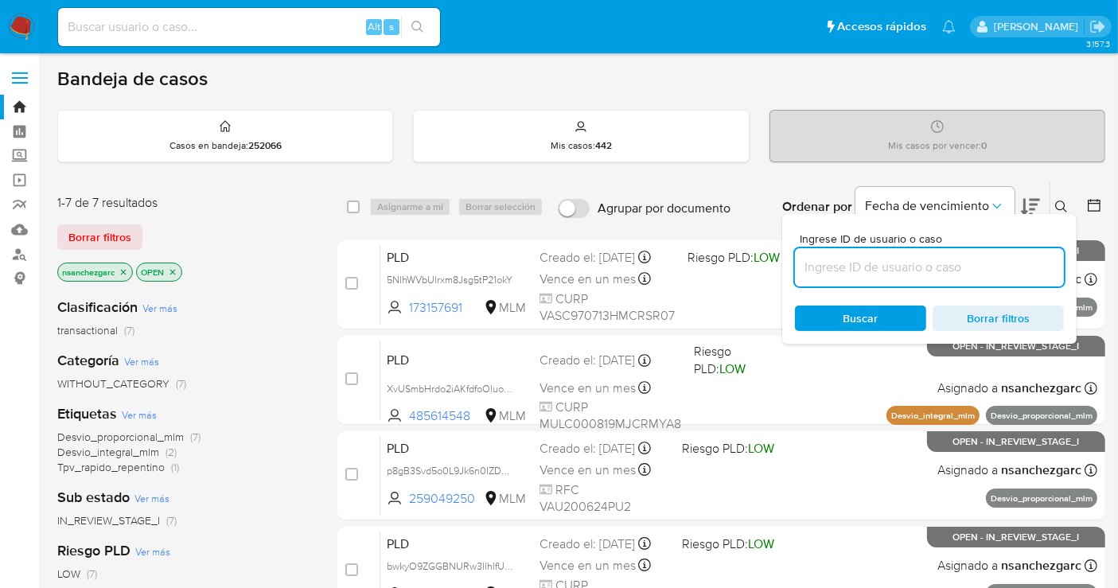
click at [872, 259] on input at bounding box center [929, 267] width 269 height 21
type input "300153613"
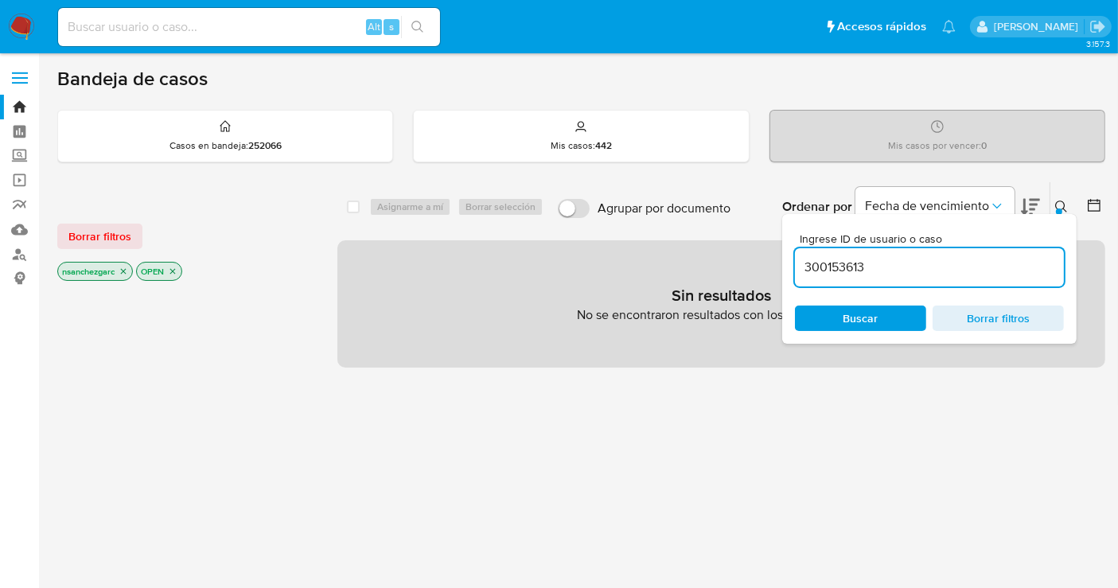
click at [120, 269] on icon "close-filter" at bounding box center [124, 271] width 10 height 10
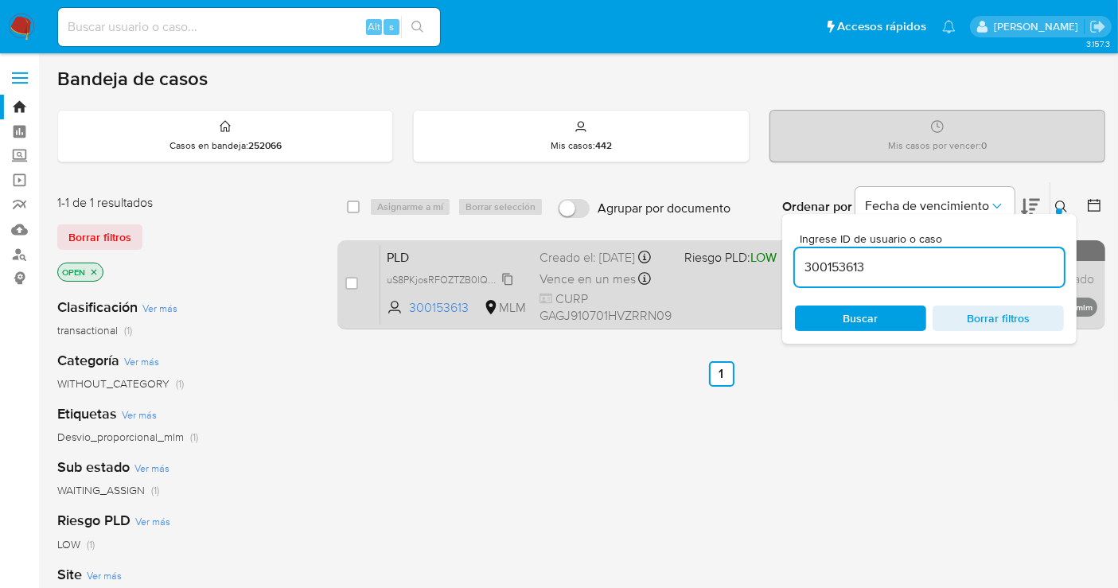
click at [498, 287] on span "uS8PKjosRFOZTZB0lQKUdwuo" at bounding box center [456, 278] width 138 height 17
drag, startPoint x: 352, startPoint y: 276, endPoint x: 361, endPoint y: 273, distance: 10.1
click at [354, 277] on input "checkbox" at bounding box center [351, 283] width 13 height 13
checkbox input "true"
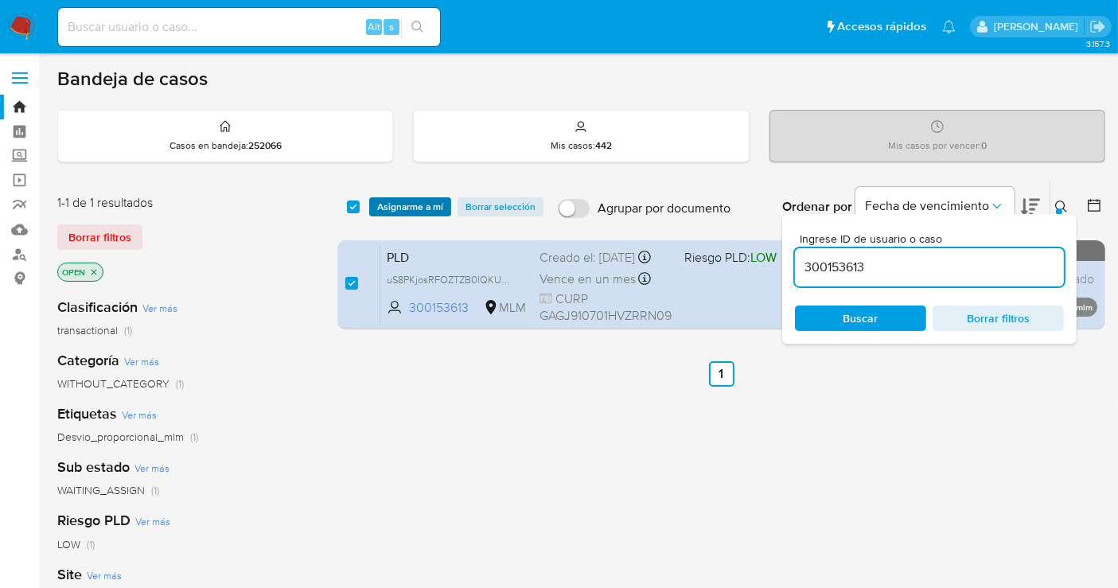
click at [400, 209] on span "Asignarme a mí" at bounding box center [410, 207] width 66 height 16
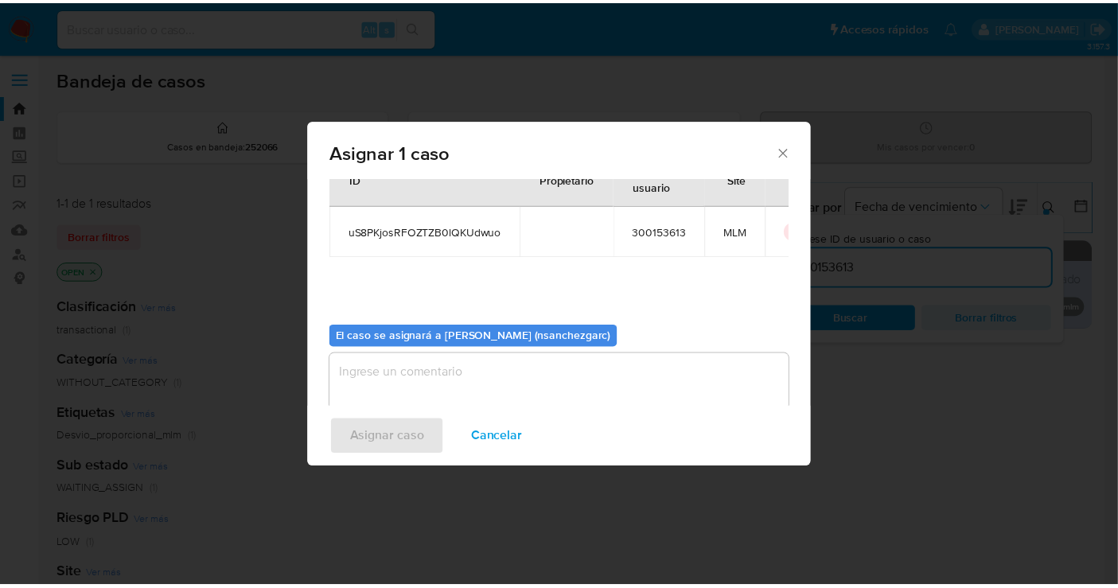
scroll to position [81, 0]
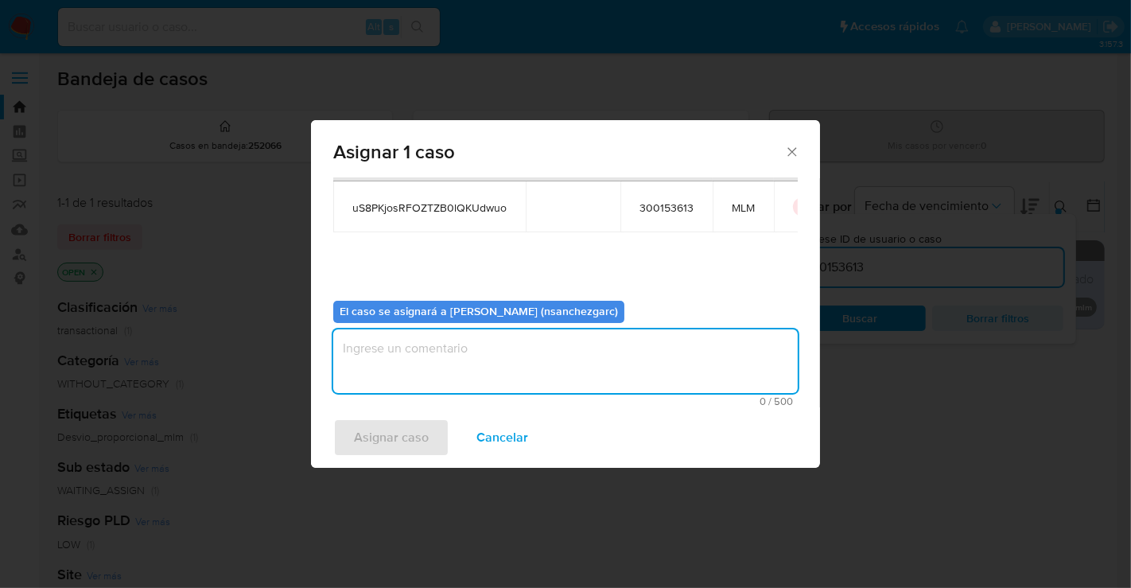
click at [397, 351] on textarea "assign-modal" at bounding box center [565, 361] width 465 height 64
type textarea "nesg"
click at [381, 443] on span "Asignar caso" at bounding box center [391, 437] width 75 height 35
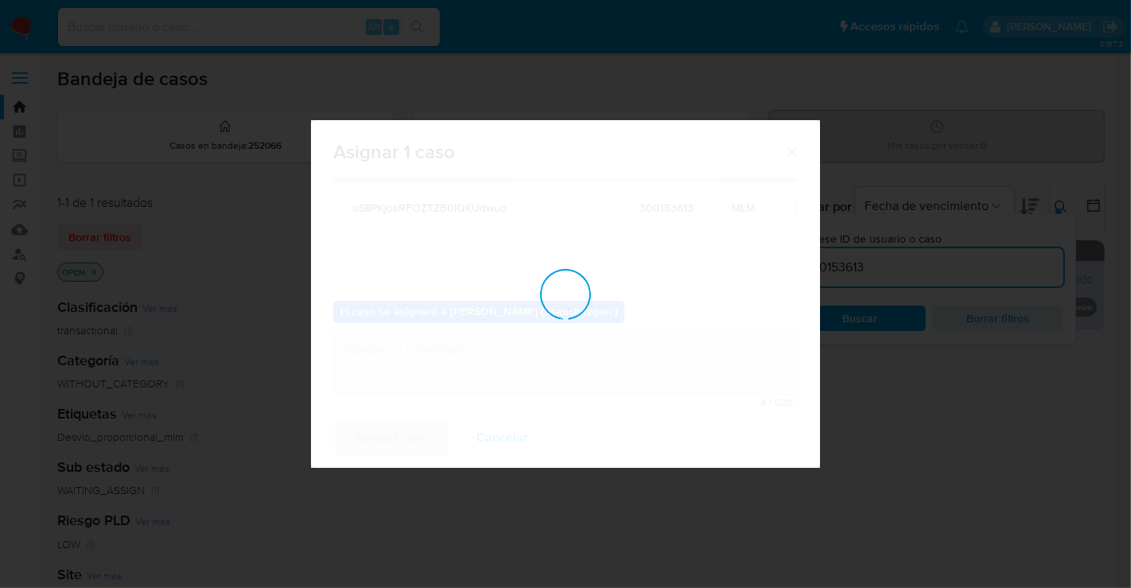
checkbox input "false"
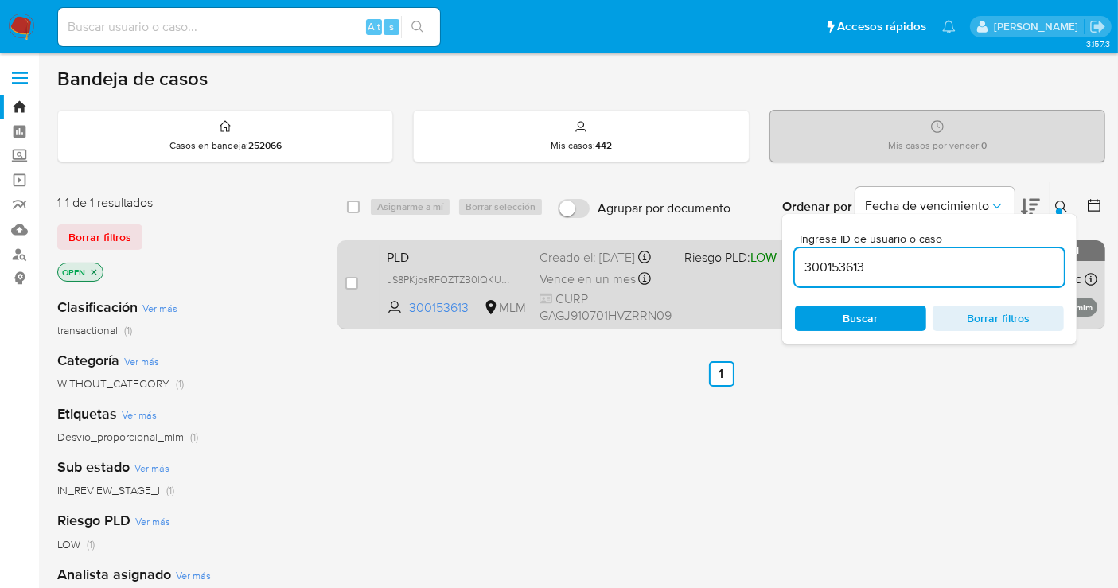
click at [590, 253] on div "Creado el: 12/08/2025 Creado el: 12/08/2025 02:03:16" at bounding box center [605, 257] width 132 height 17
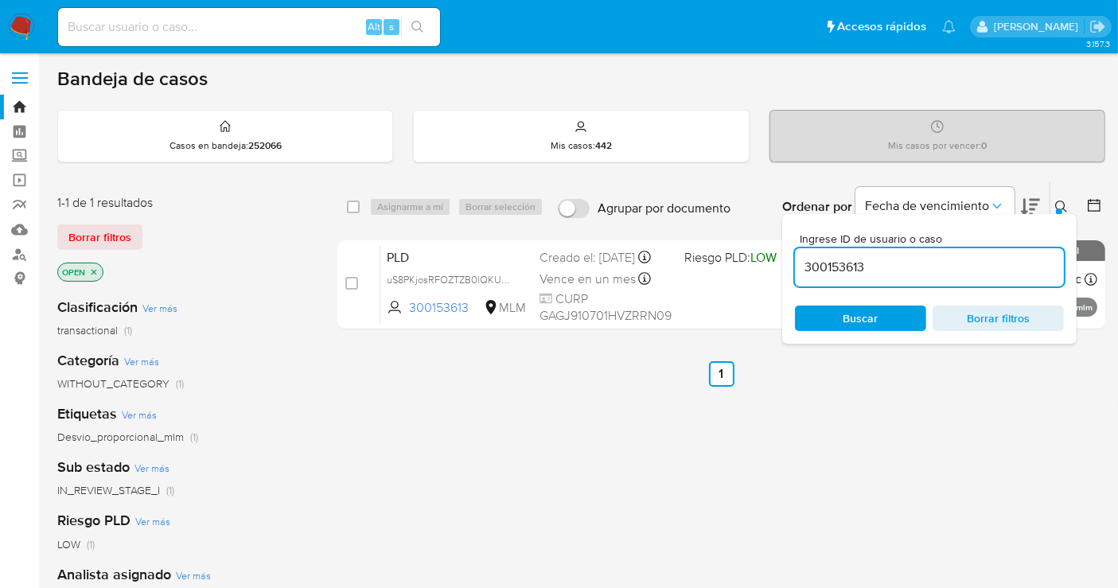
click at [93, 273] on icon "close-filter" at bounding box center [94, 272] width 10 height 10
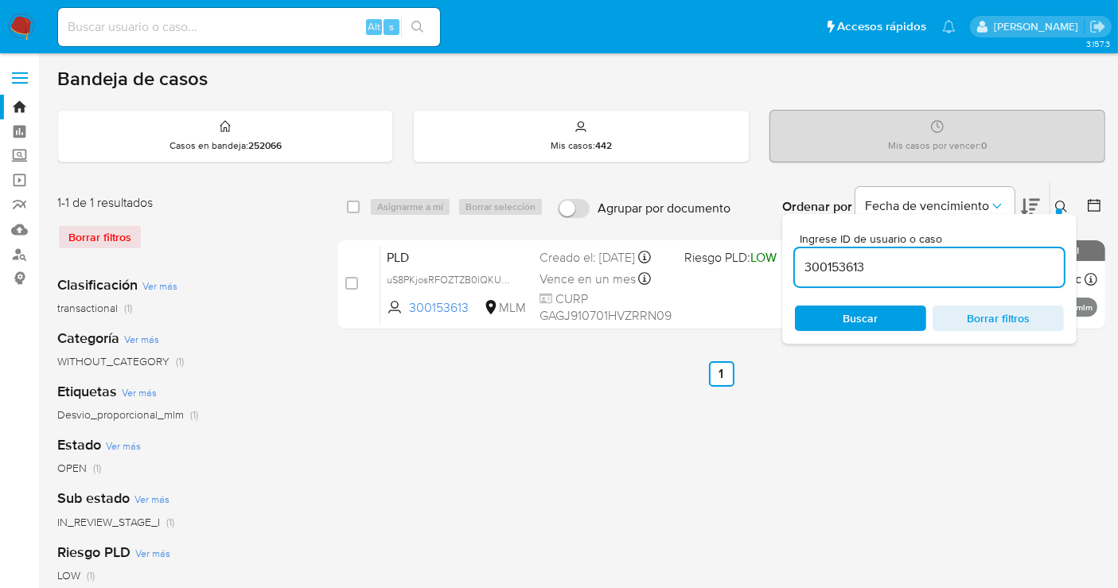
click at [9, 33] on img at bounding box center [21, 27] width 27 height 27
click at [20, 28] on img at bounding box center [21, 27] width 27 height 27
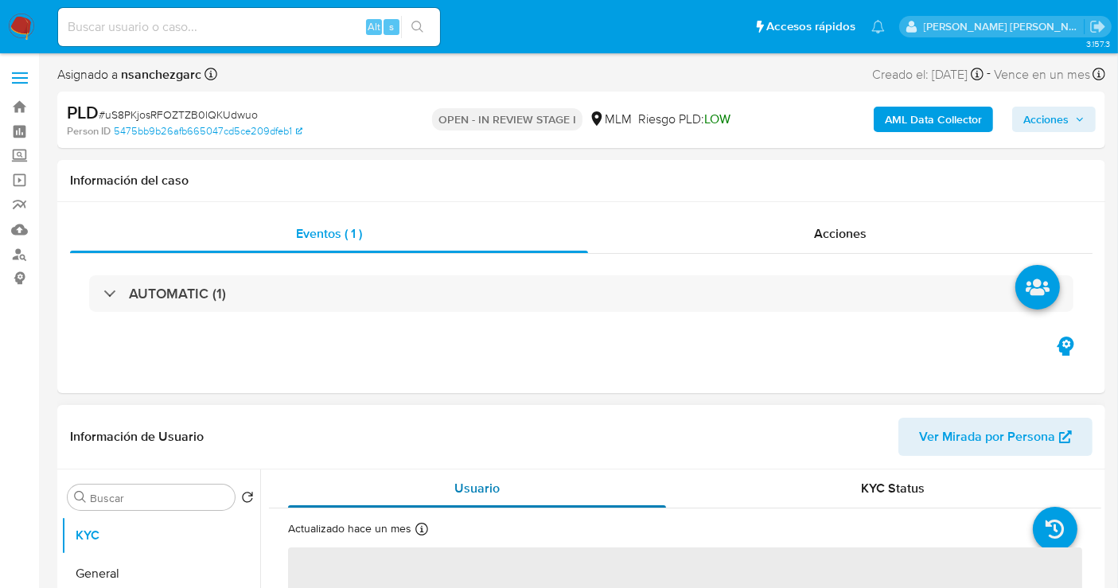
scroll to position [177, 0]
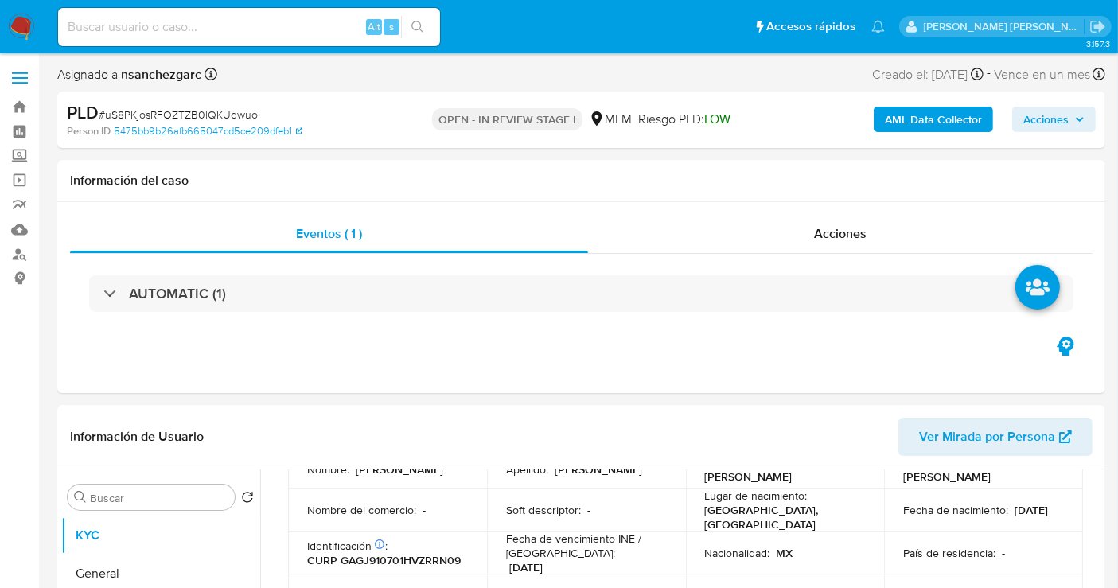
select select "10"
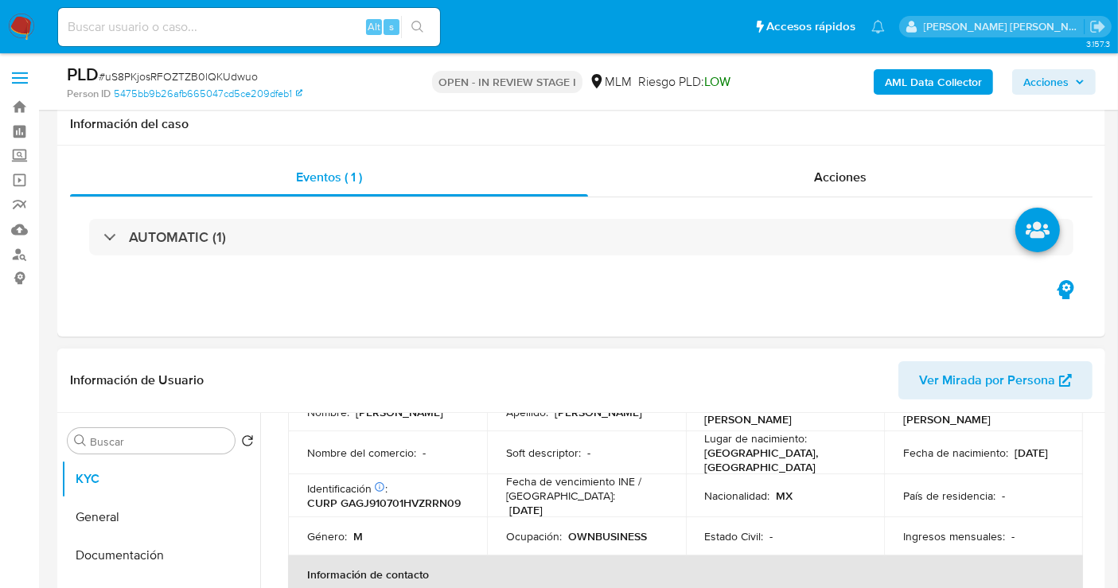
scroll to position [265, 0]
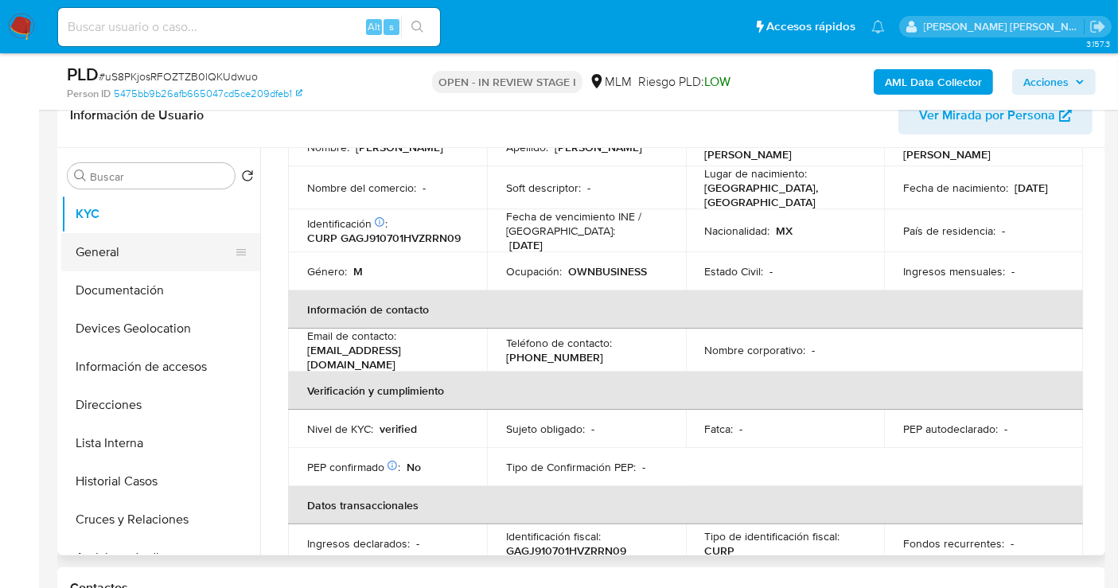
click at [113, 240] on button "General" at bounding box center [154, 252] width 186 height 38
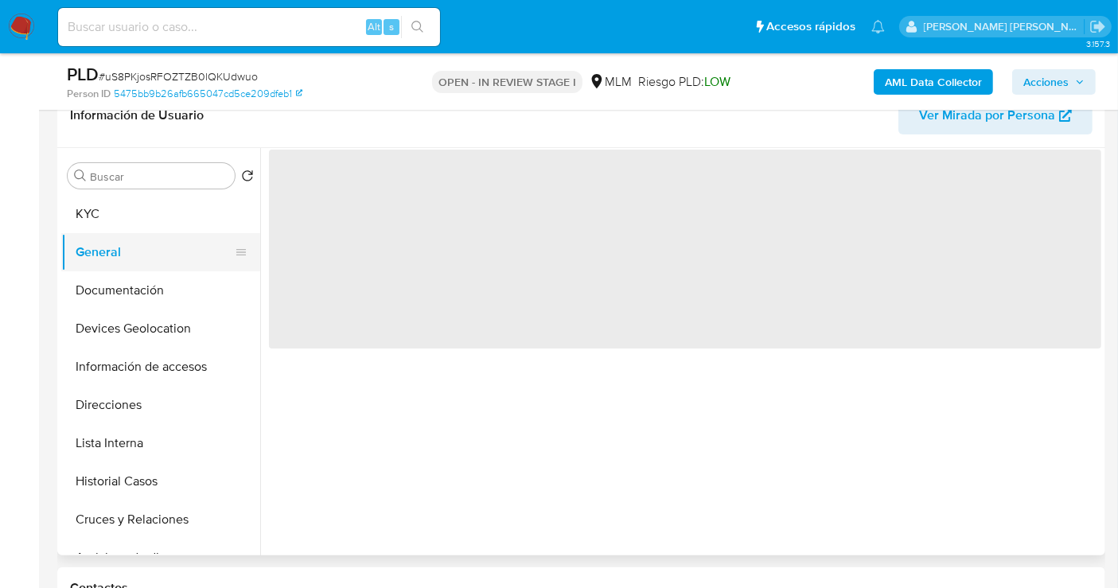
scroll to position [0, 0]
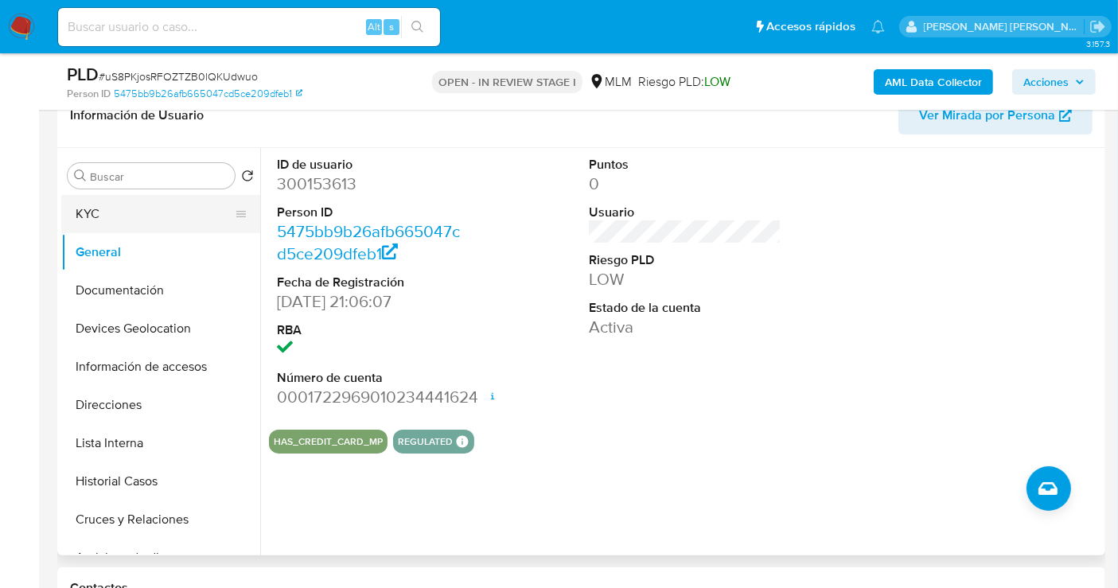
click at [114, 209] on button "KYC" at bounding box center [154, 214] width 186 height 38
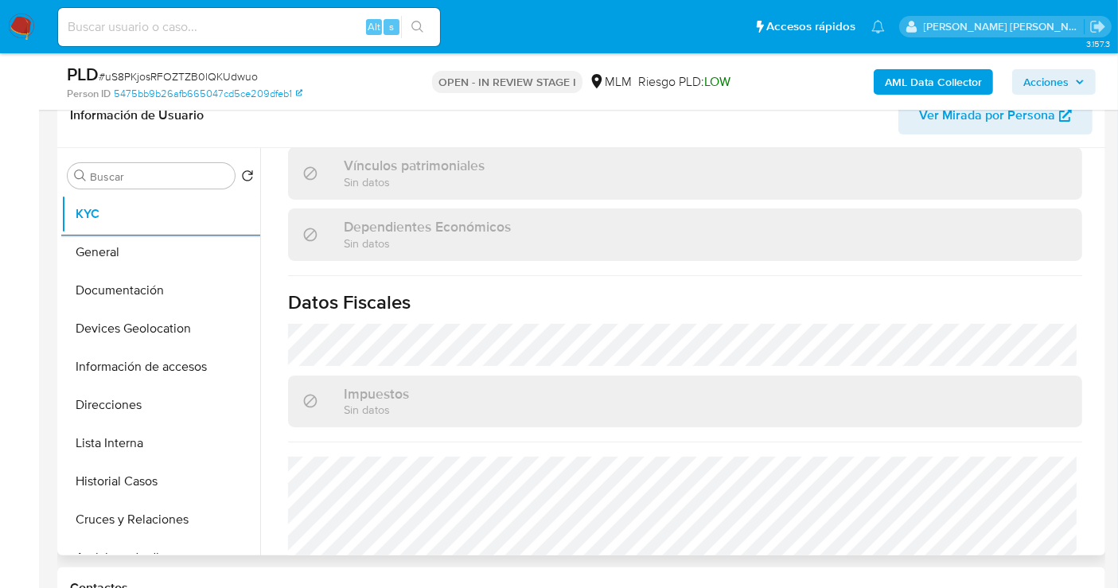
scroll to position [997, 0]
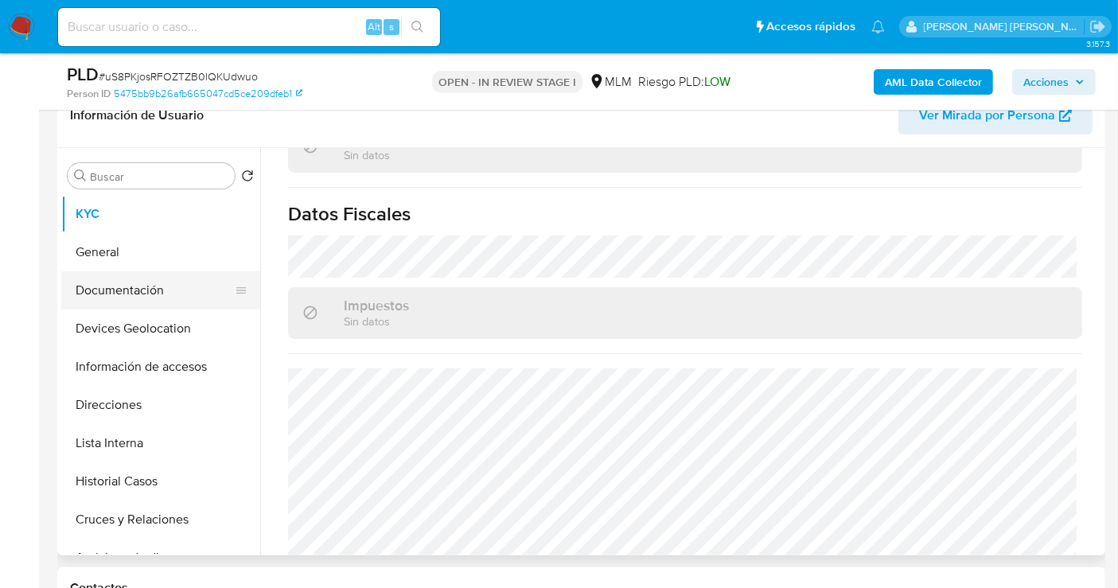
click at [146, 282] on button "Documentación" at bounding box center [154, 290] width 186 height 38
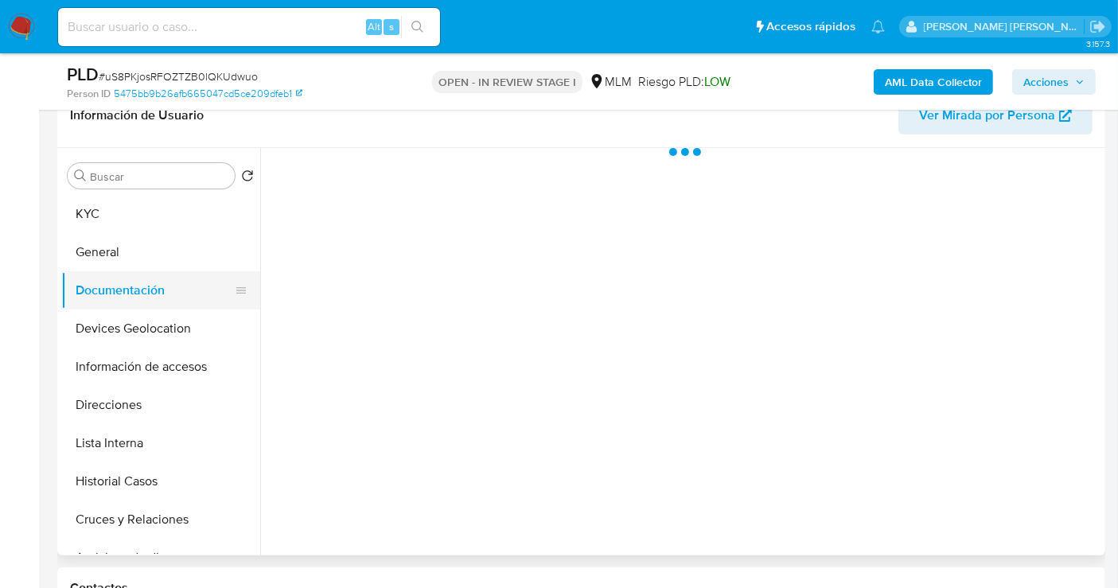
scroll to position [0, 0]
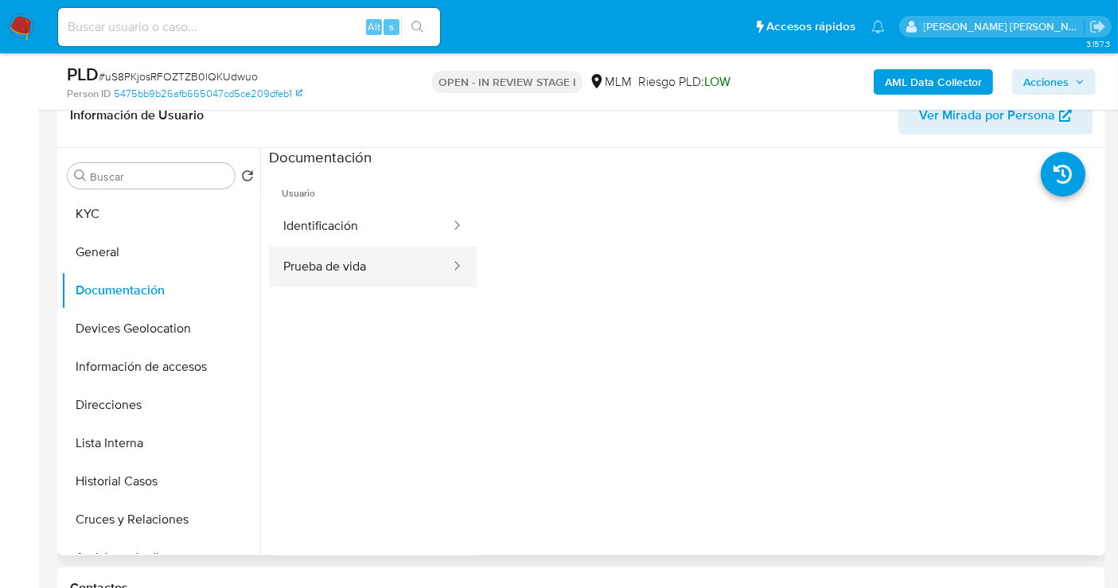
click at [343, 271] on button "Prueba de vida" at bounding box center [360, 267] width 183 height 41
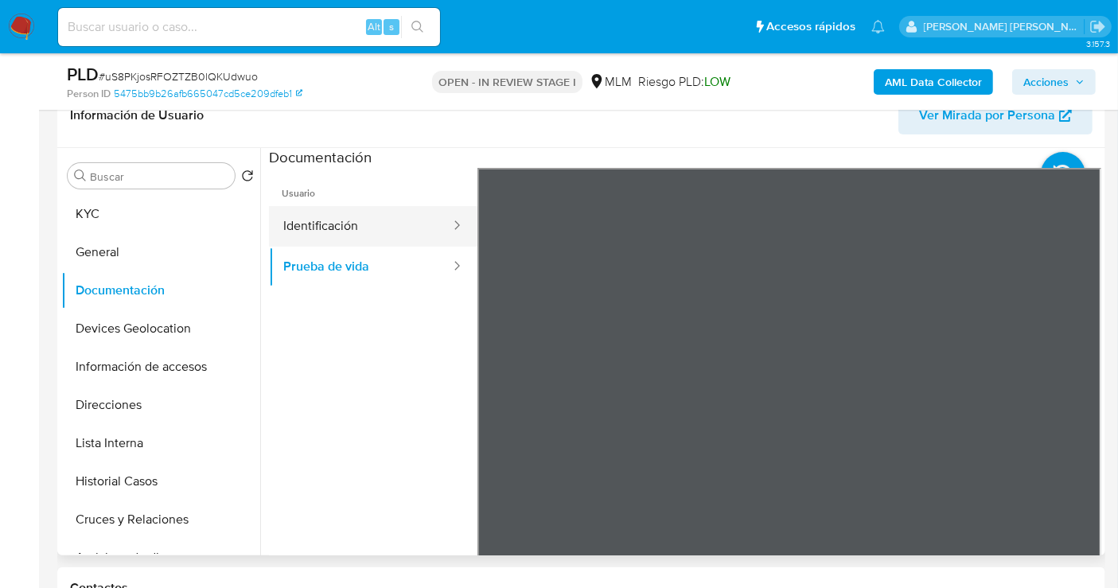
click at [327, 228] on button "Identificación" at bounding box center [360, 226] width 183 height 41
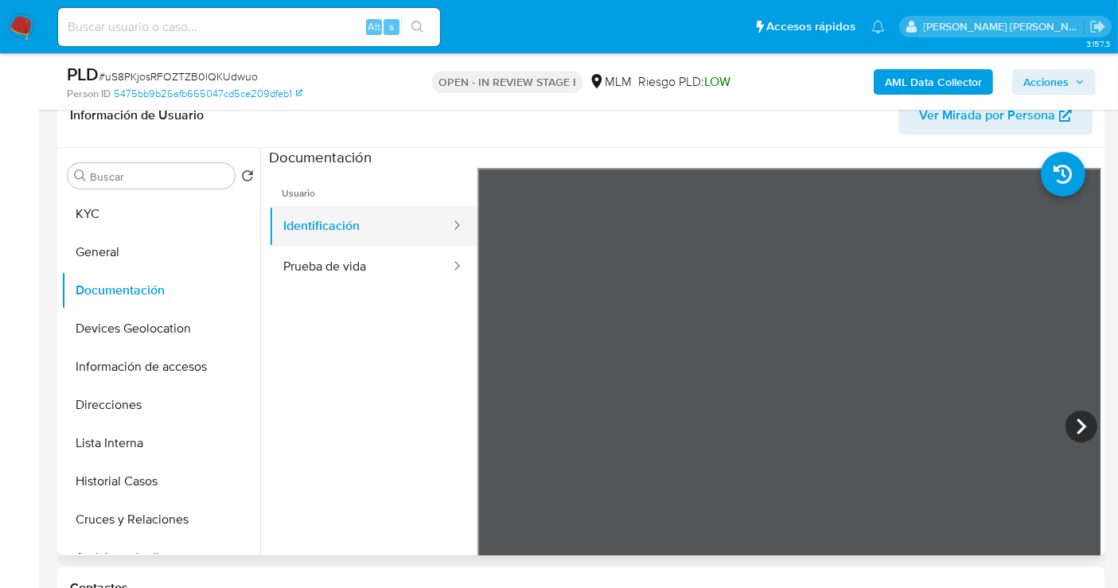
click at [342, 232] on button "Identificación" at bounding box center [360, 226] width 183 height 41
click at [342, 262] on button "Prueba de vida" at bounding box center [360, 267] width 183 height 41
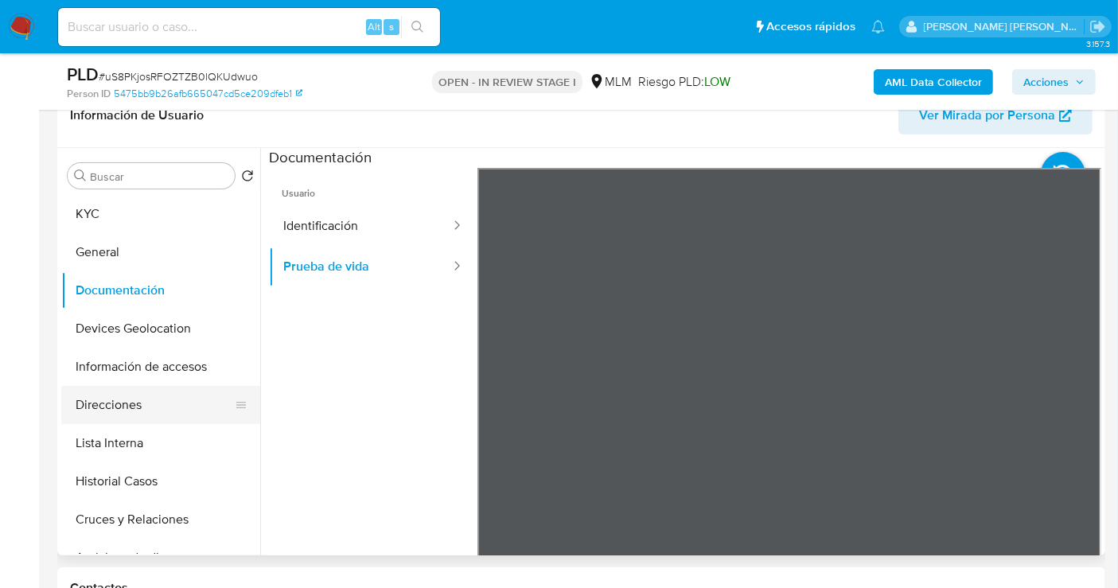
click at [99, 405] on button "Direcciones" at bounding box center [154, 405] width 186 height 38
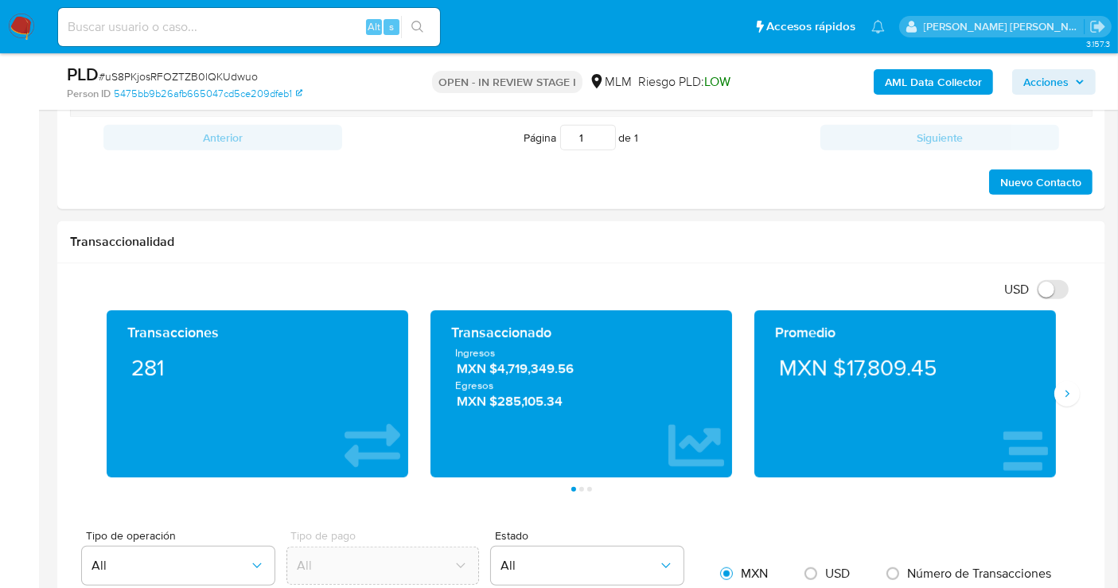
scroll to position [1060, 0]
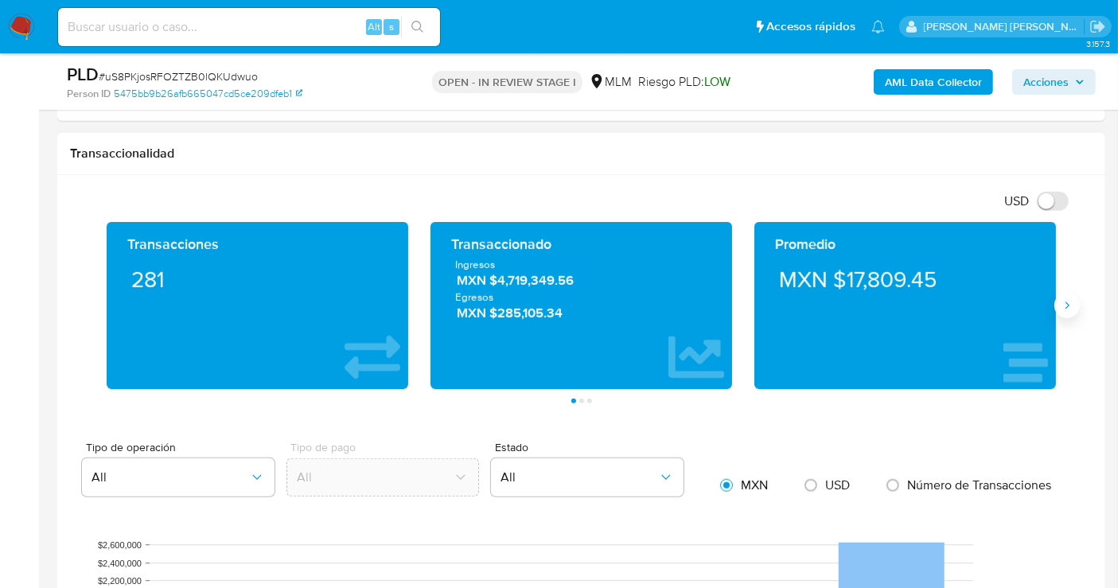
click at [1071, 299] on icon "Siguiente" at bounding box center [1066, 305] width 13 height 13
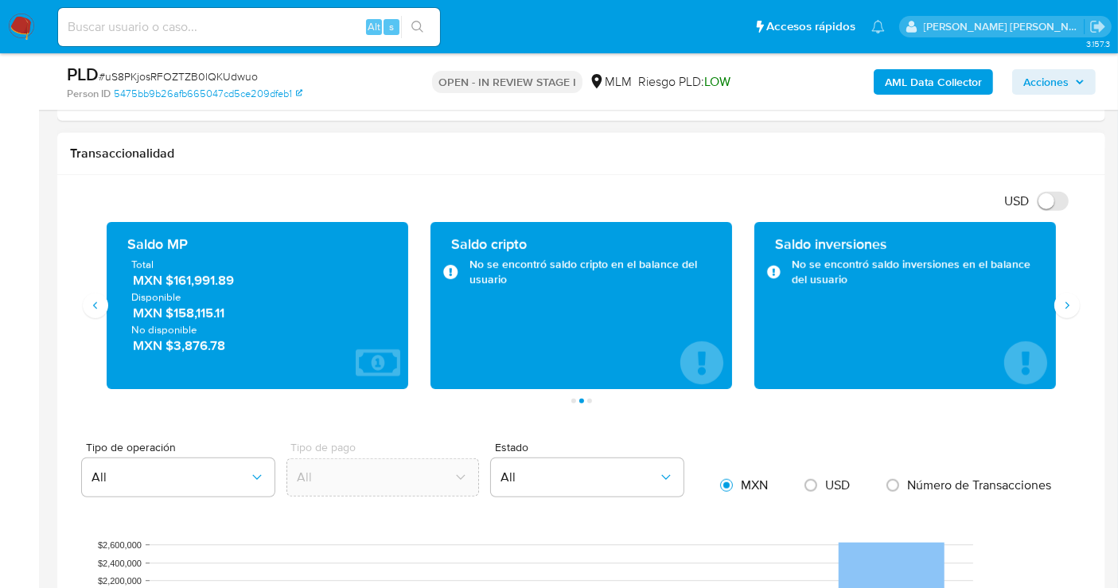
click at [207, 276] on span "MXN $161,991.89" at bounding box center [258, 280] width 251 height 18
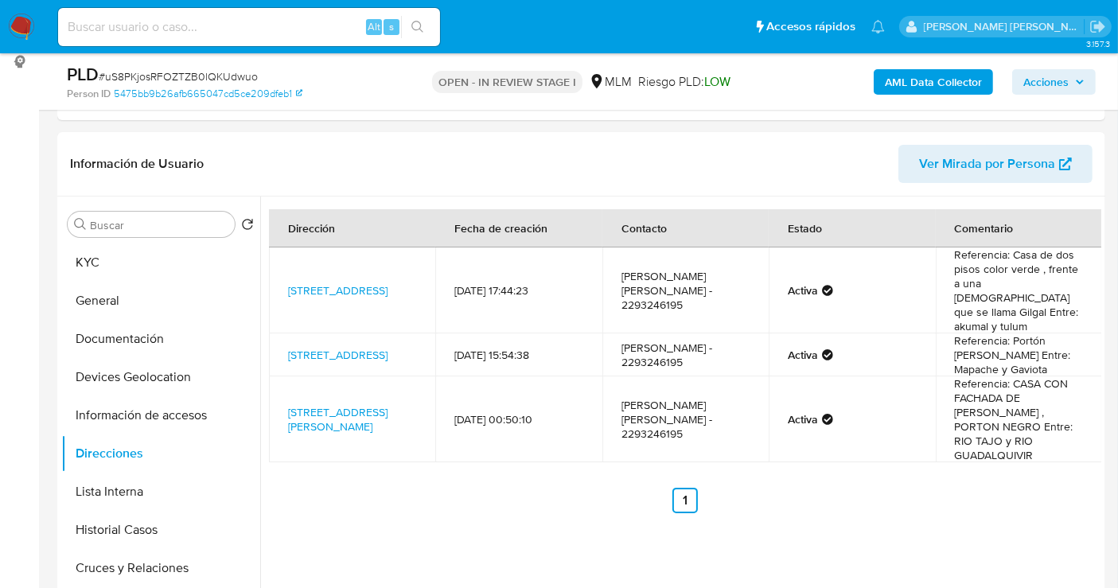
scroll to position [177, 0]
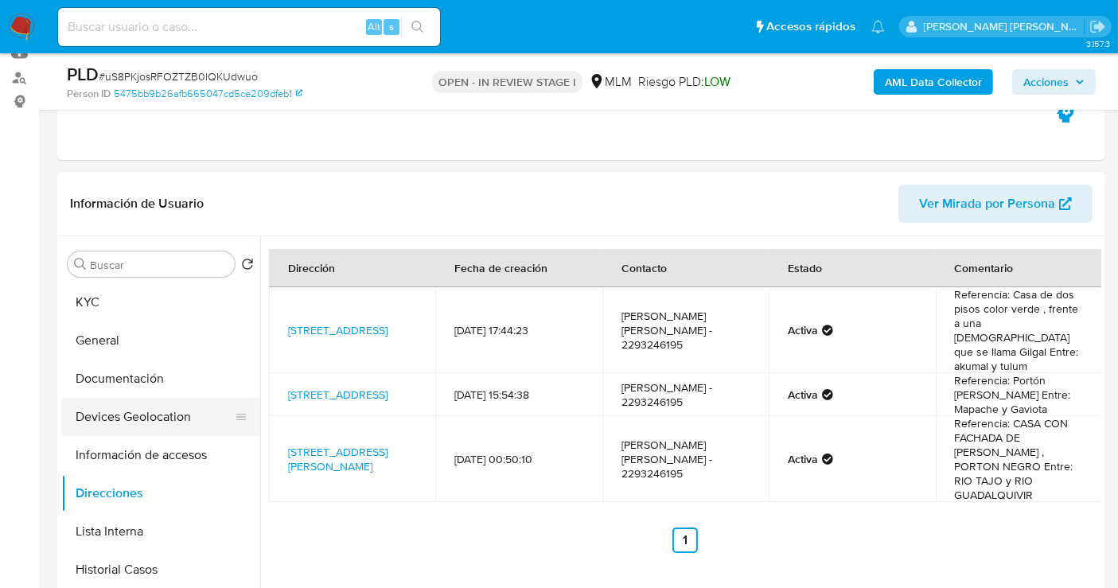
click at [143, 420] on button "Devices Geolocation" at bounding box center [154, 417] width 186 height 38
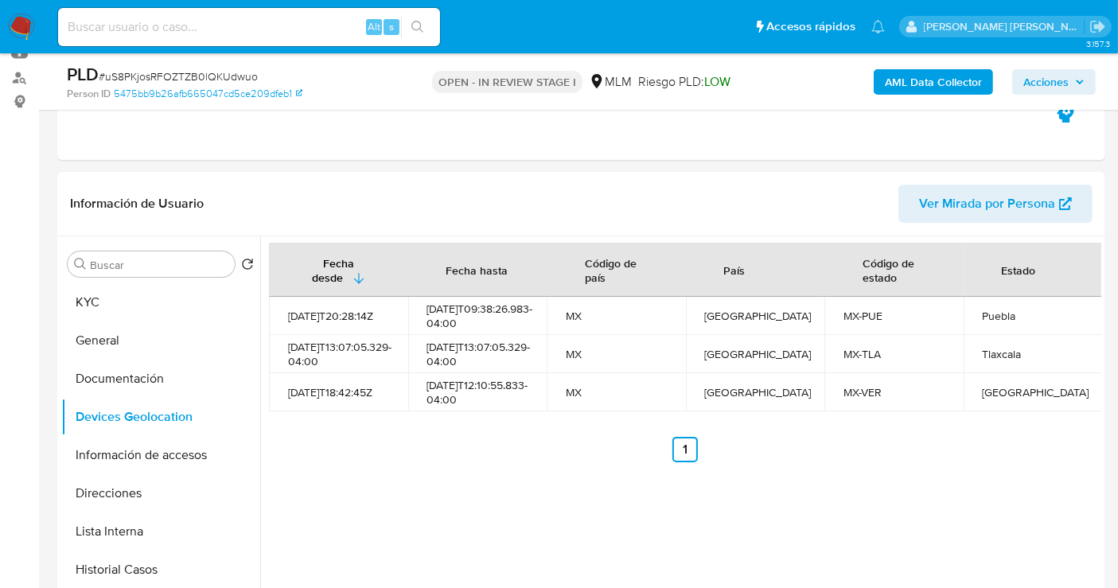
scroll to position [265, 0]
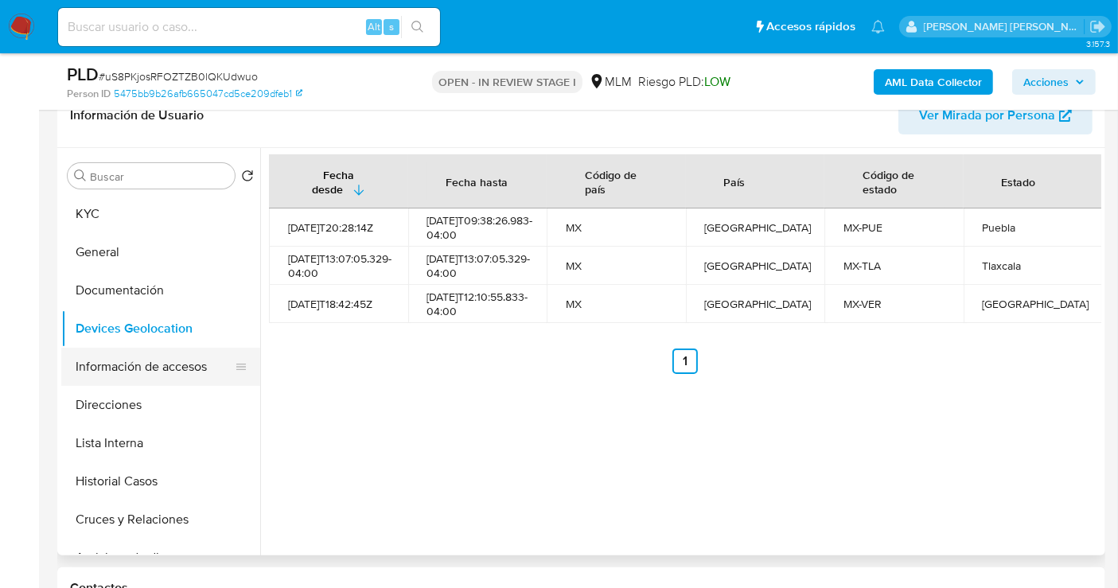
click at [102, 367] on button "Información de accesos" at bounding box center [154, 367] width 186 height 38
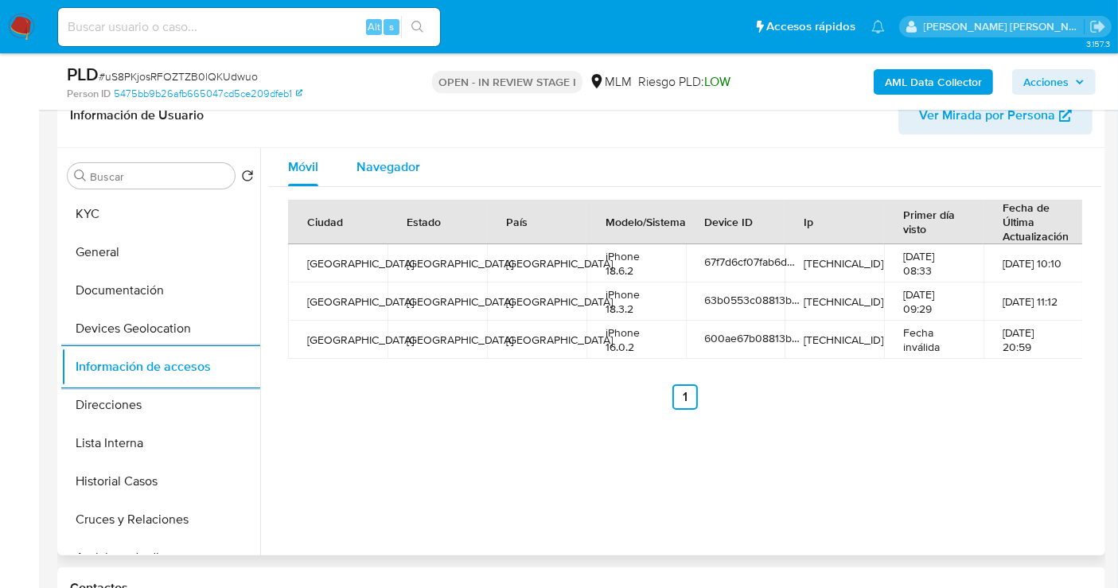
click at [402, 160] on span "Navegador" at bounding box center [388, 166] width 64 height 18
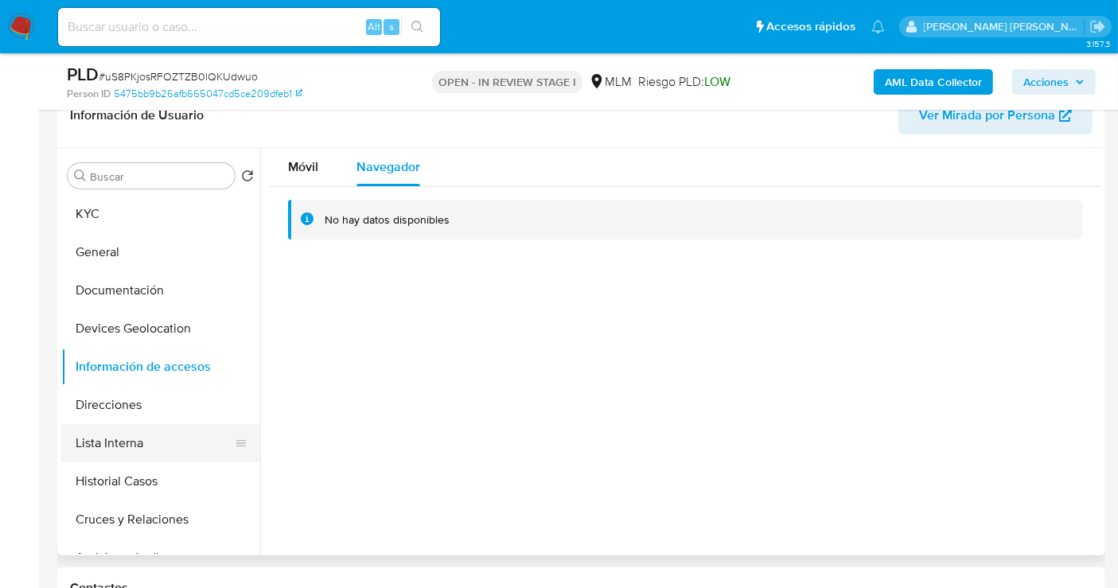
click at [122, 437] on button "Lista Interna" at bounding box center [154, 443] width 186 height 38
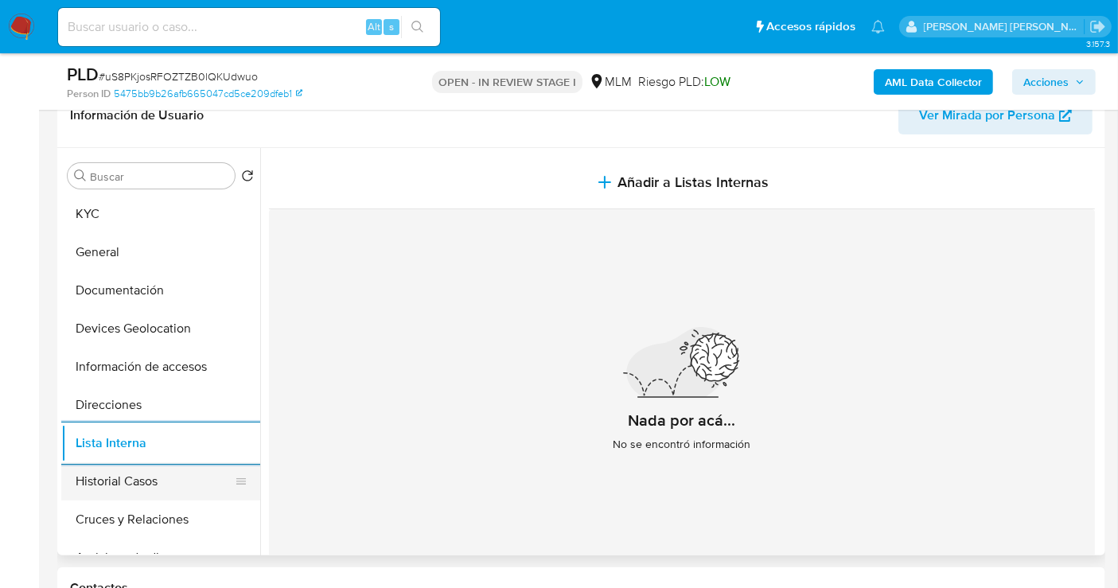
click at [120, 484] on button "Historial Casos" at bounding box center [154, 481] width 186 height 38
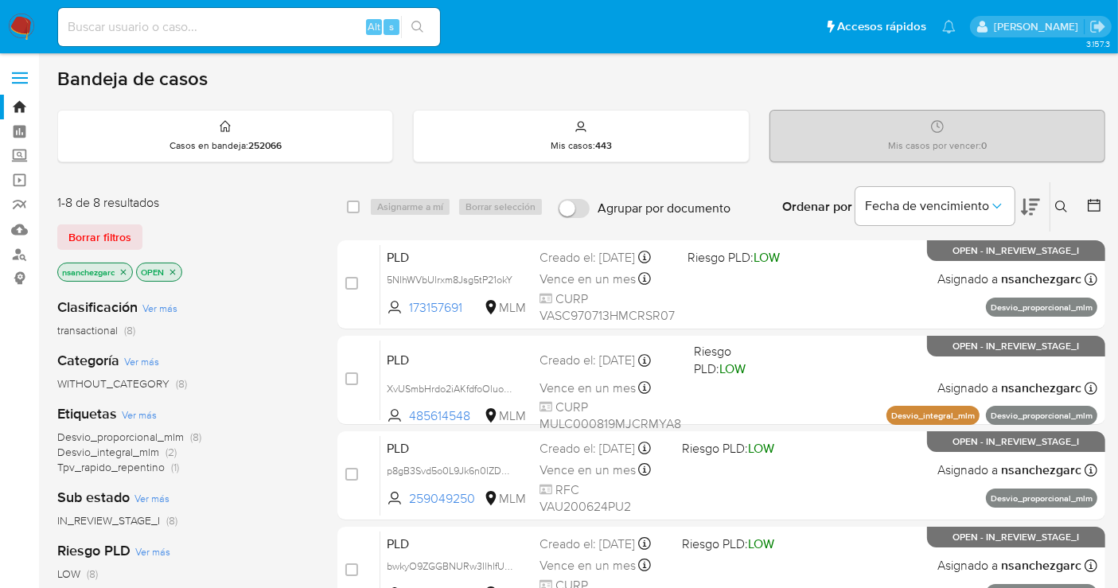
click at [124, 268] on icon "close-filter" at bounding box center [124, 272] width 10 height 10
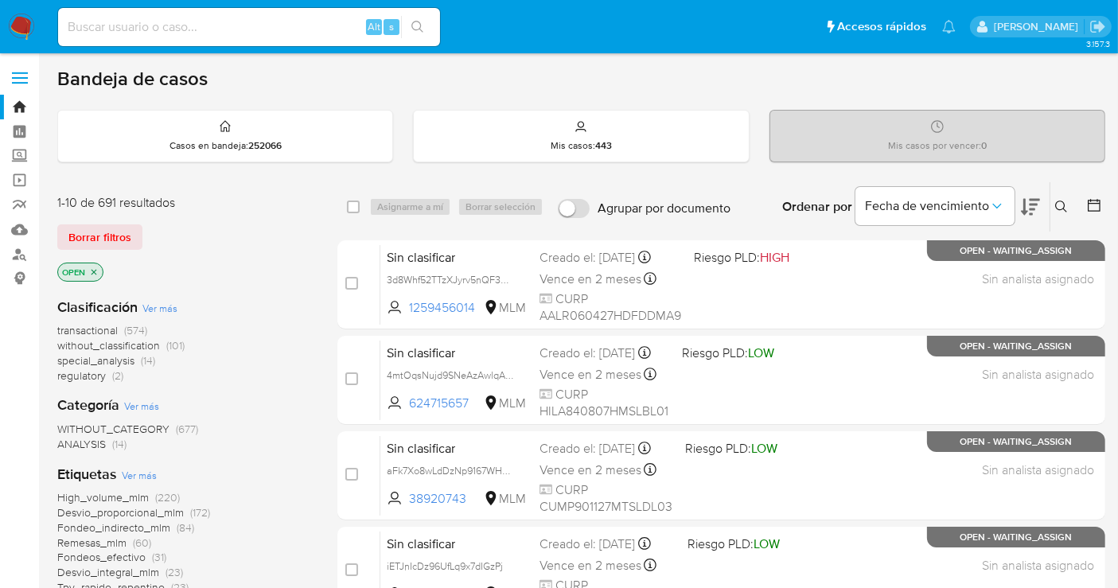
click at [131, 344] on span "without_classification" at bounding box center [108, 345] width 103 height 16
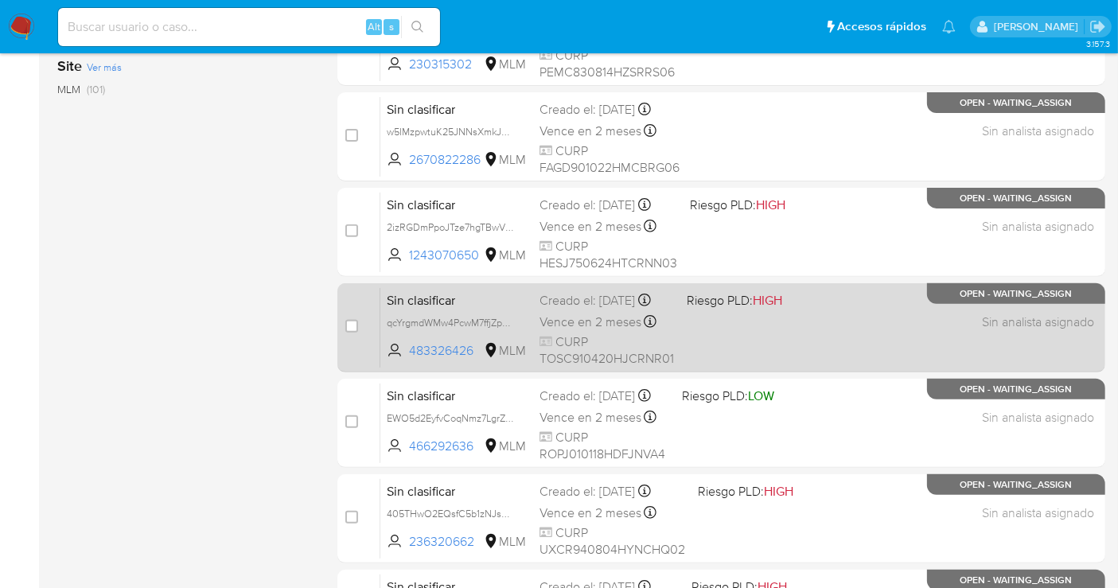
scroll to position [666, 0]
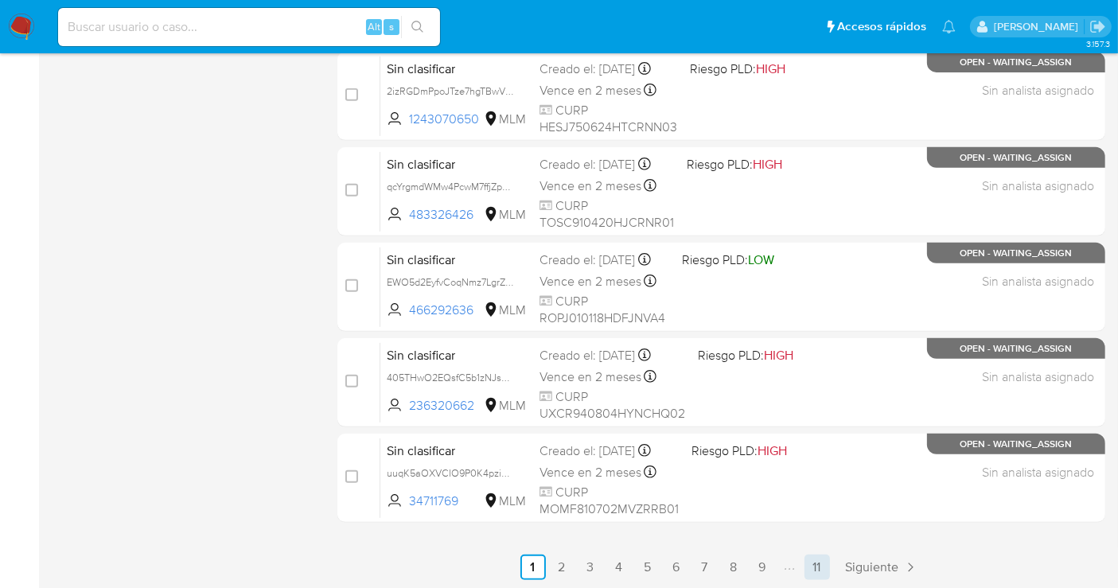
click at [819, 570] on link "11" at bounding box center [816, 566] width 25 height 25
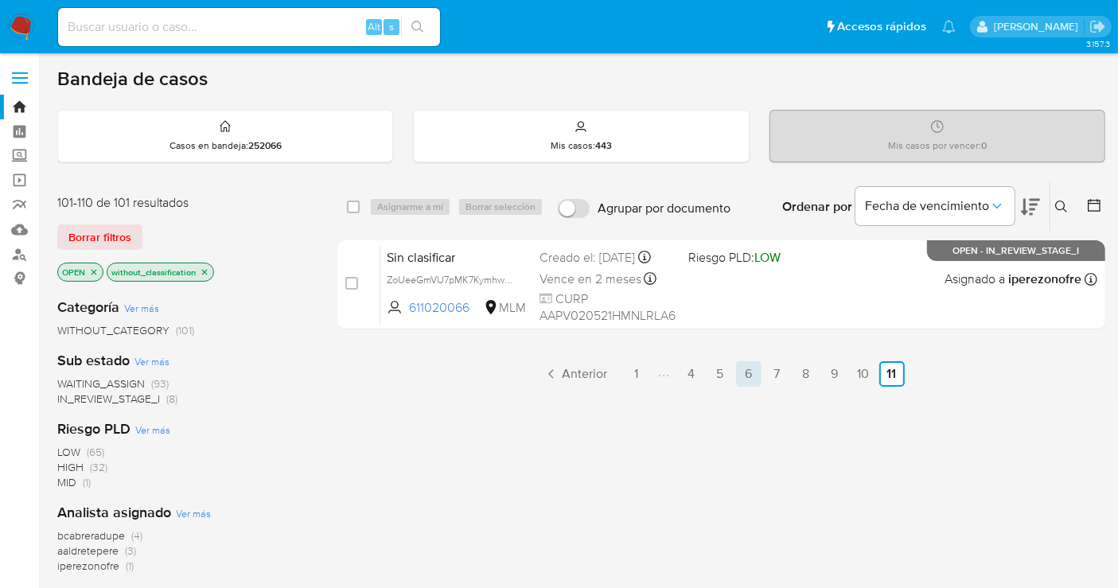
click at [752, 371] on link "6" at bounding box center [748, 373] width 25 height 25
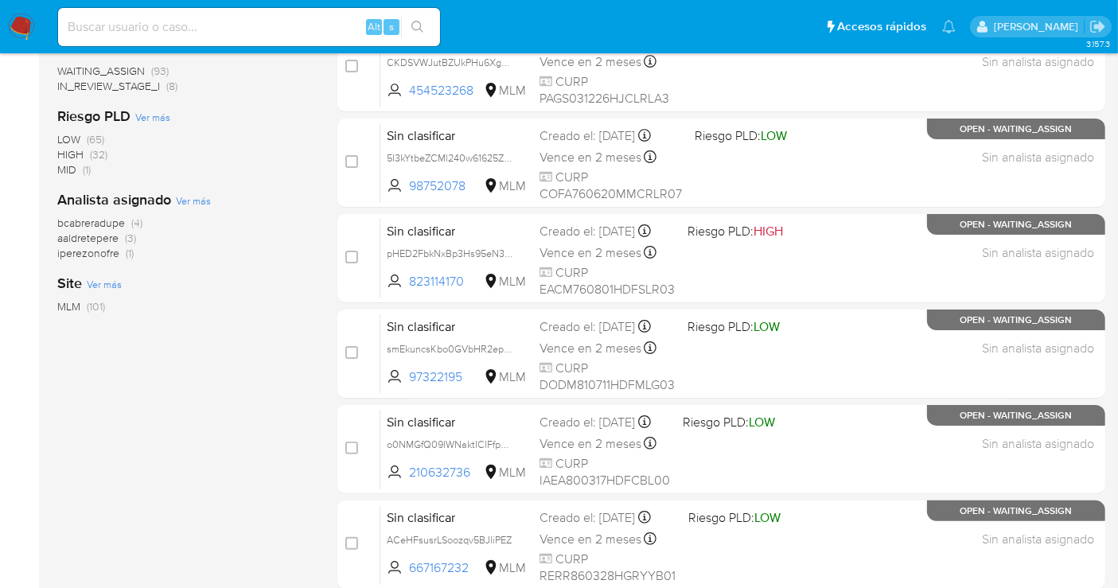
scroll to position [666, 0]
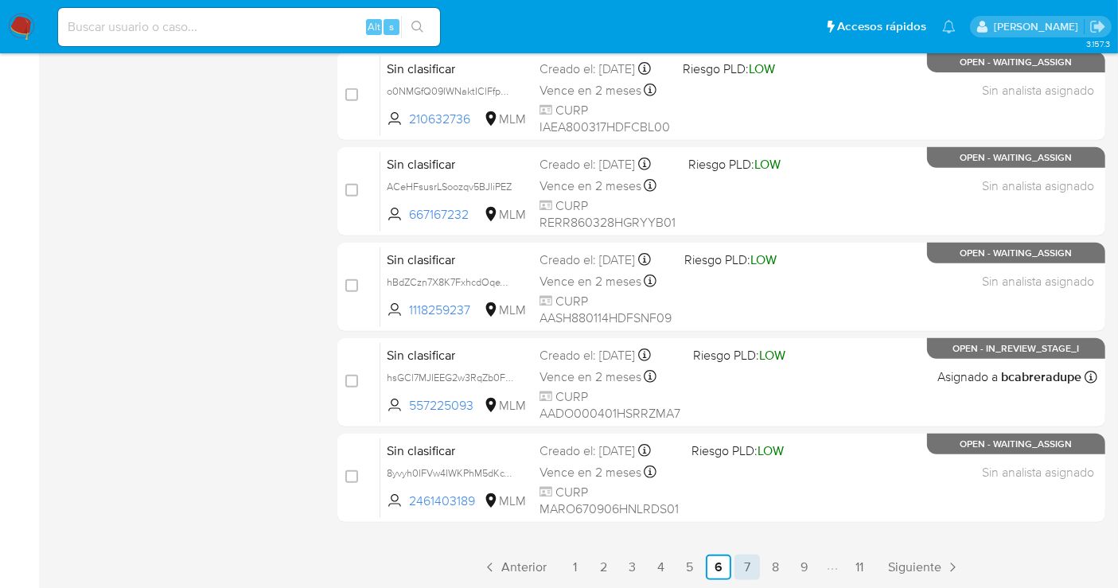
click at [749, 567] on link "7" at bounding box center [746, 566] width 25 height 25
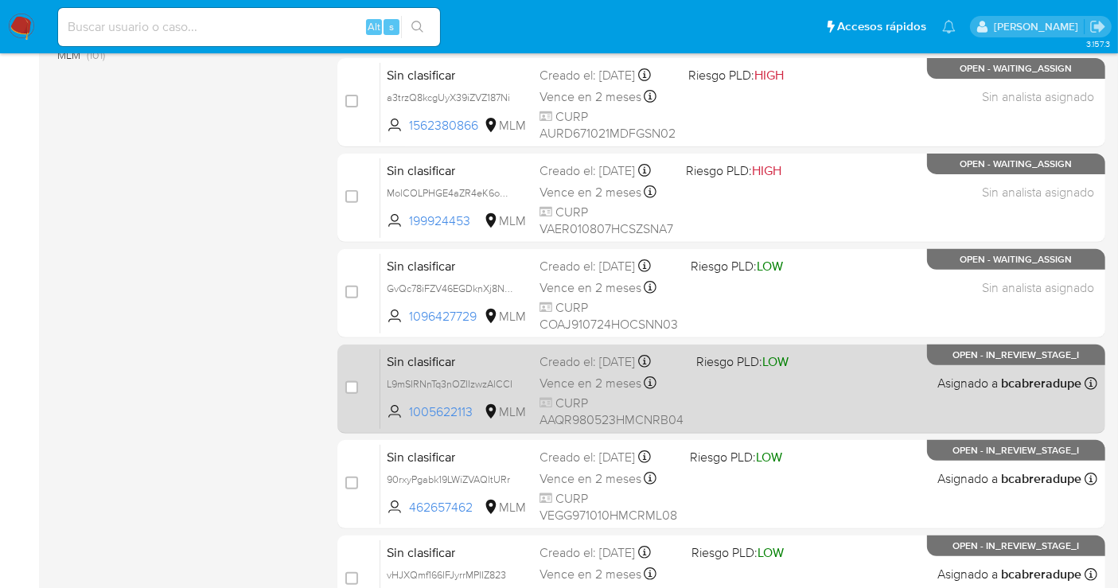
scroll to position [666, 0]
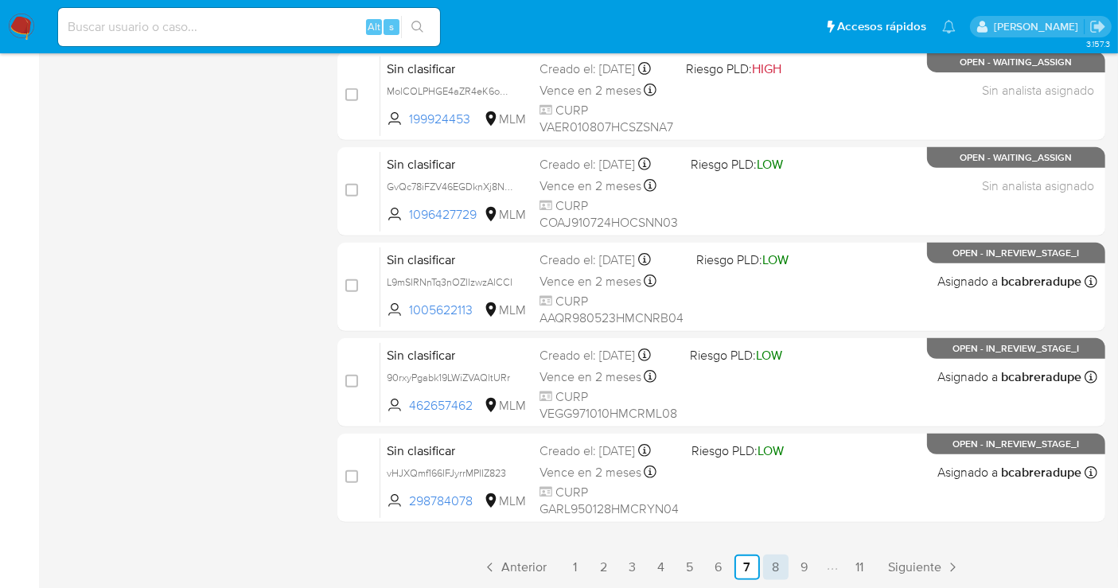
click at [766, 566] on link "8" at bounding box center [775, 566] width 25 height 25
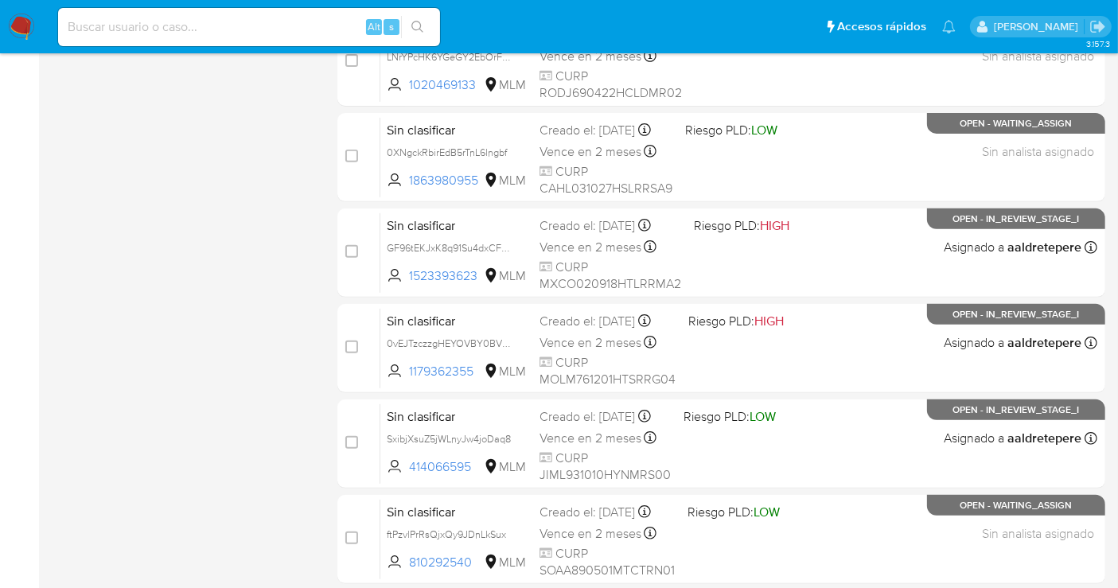
scroll to position [666, 0]
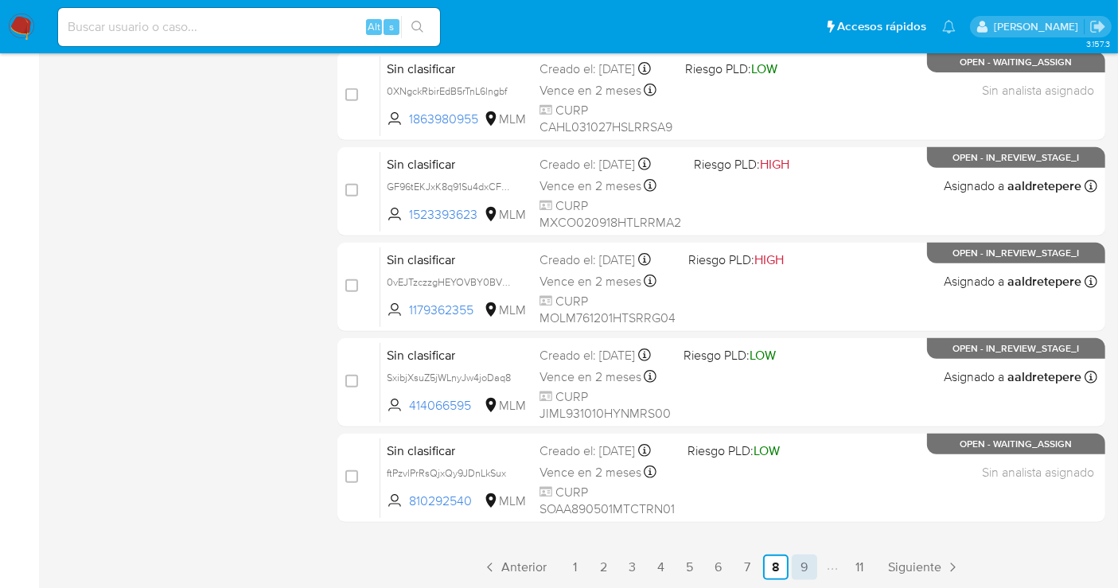
click at [804, 566] on link "9" at bounding box center [803, 566] width 25 height 25
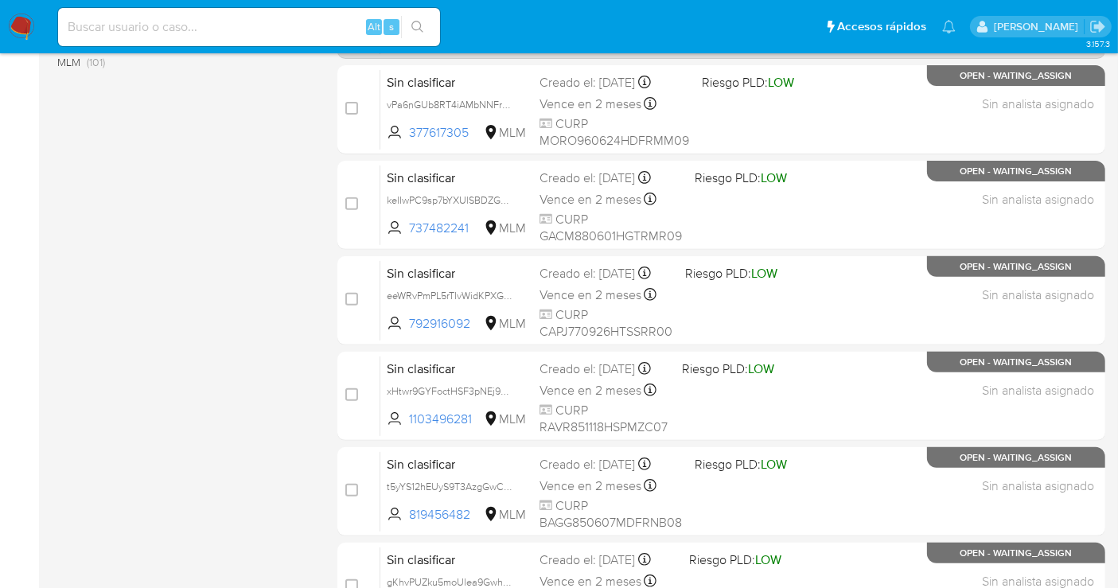
scroll to position [666, 0]
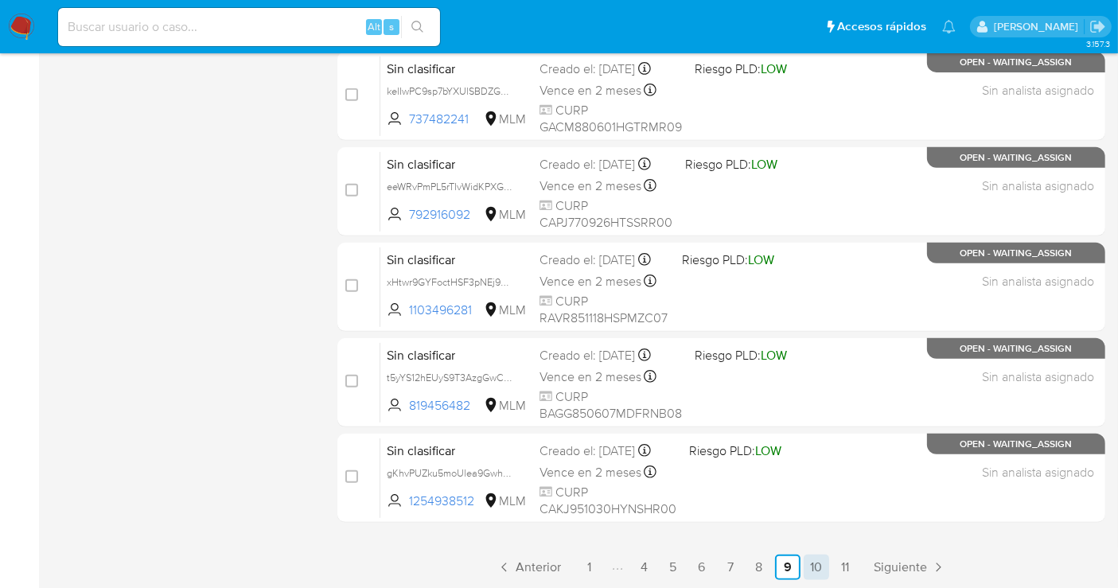
click at [815, 558] on link "10" at bounding box center [815, 566] width 25 height 25
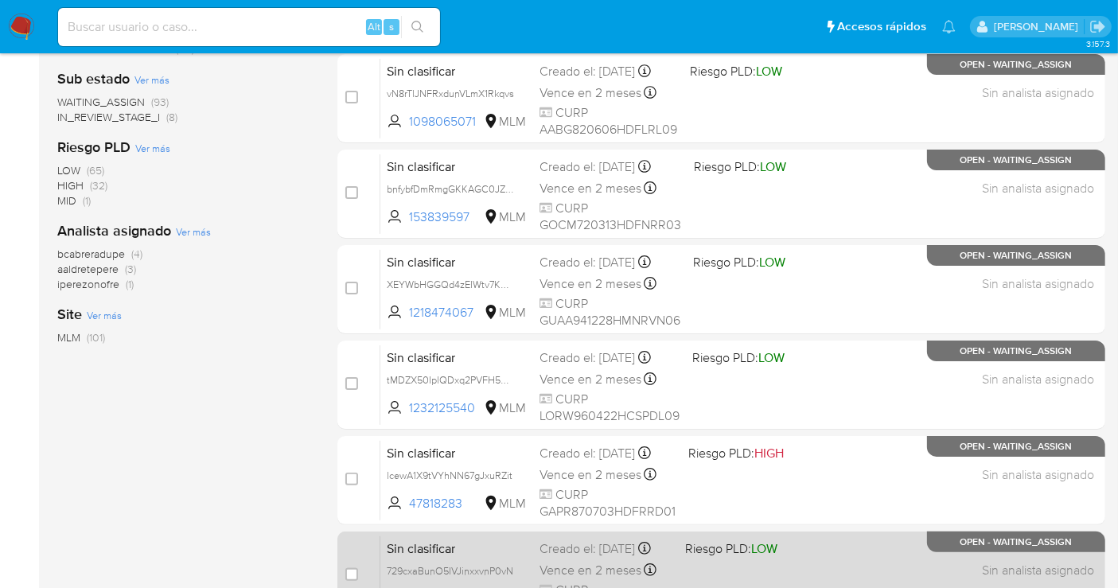
scroll to position [666, 0]
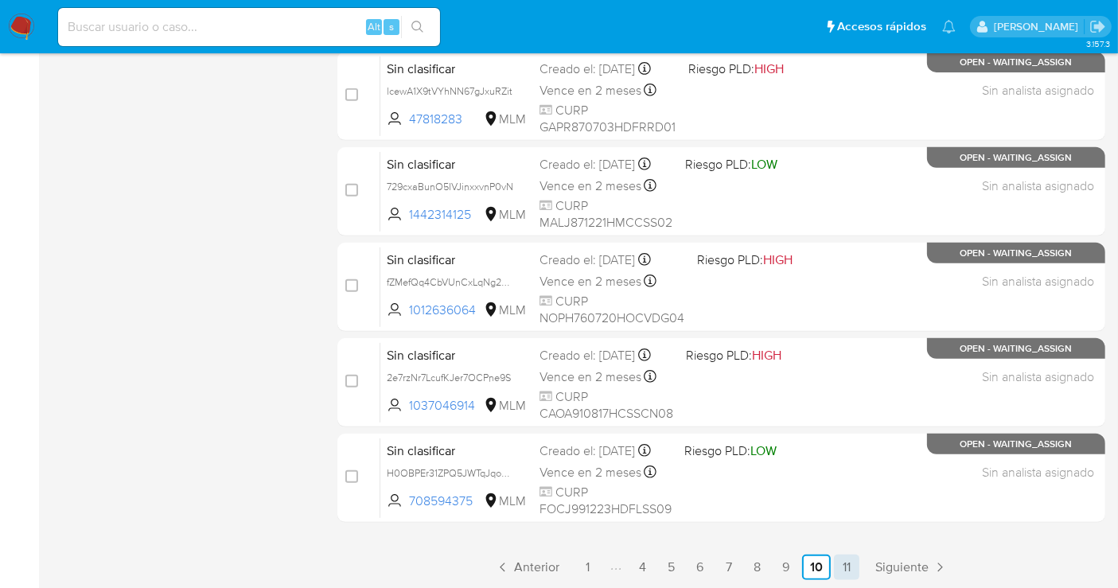
click at [845, 562] on link "11" at bounding box center [846, 566] width 25 height 25
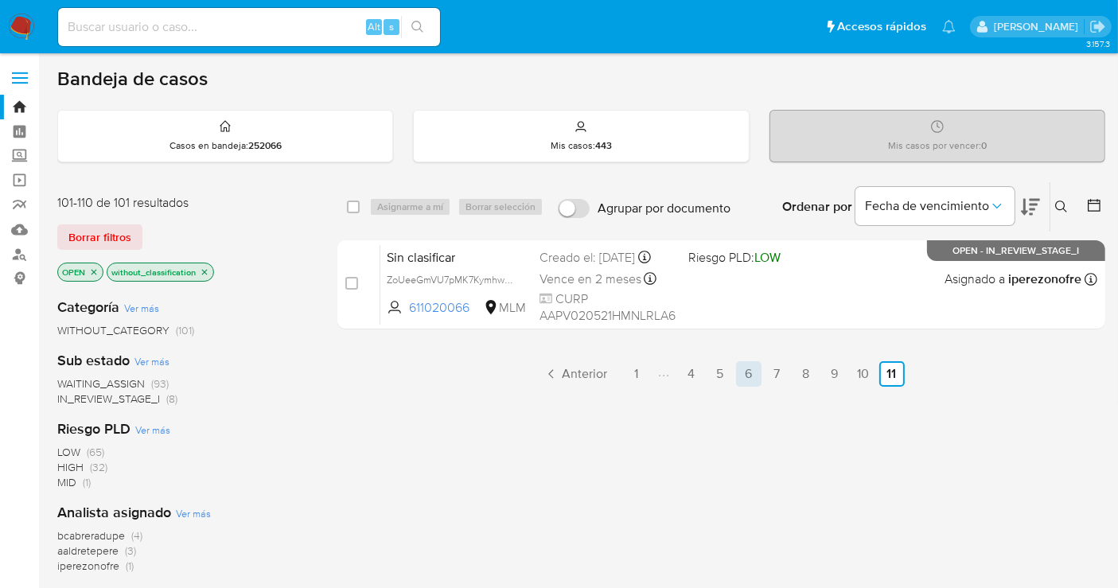
click at [754, 373] on link "6" at bounding box center [748, 373] width 25 height 25
